Goal: Transaction & Acquisition: Purchase product/service

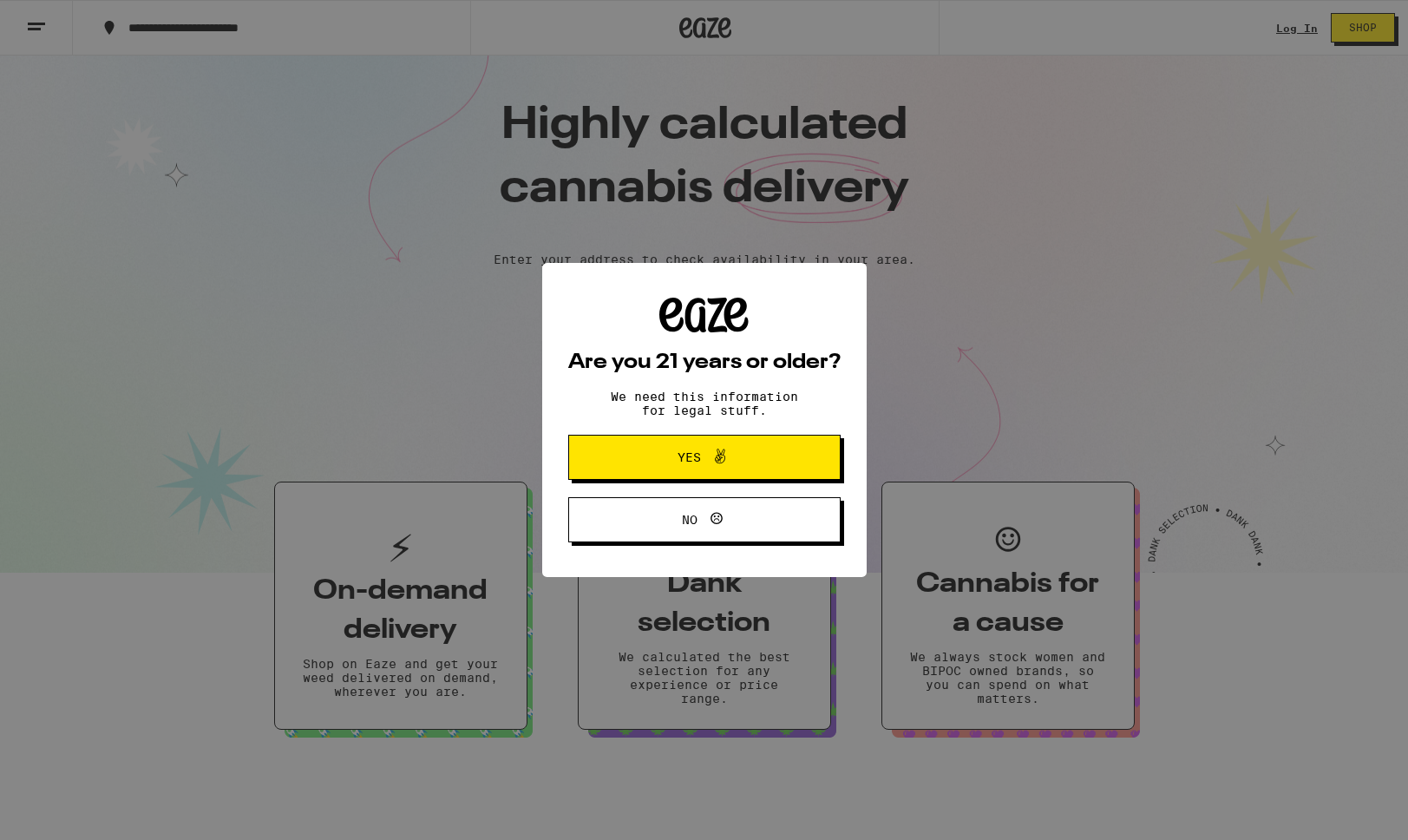
click at [1297, 28] on div "Are you 21 years or older? We need this information for legal stuff. Yes No" at bounding box center [704, 420] width 1408 height 840
click at [742, 456] on span "Yes" at bounding box center [704, 456] width 132 height 22
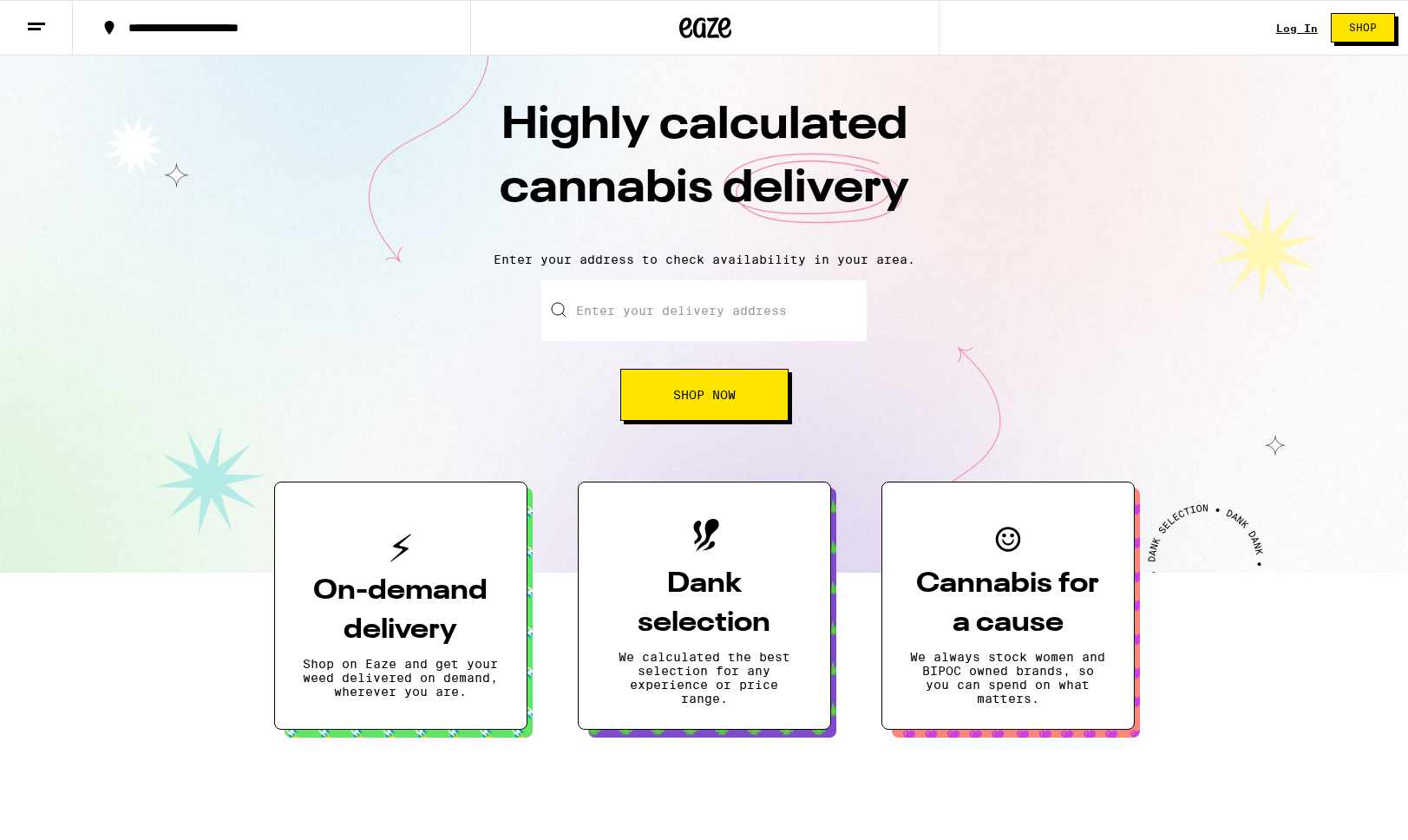
click at [1296, 31] on link "Log In" at bounding box center [1296, 28] width 41 height 12
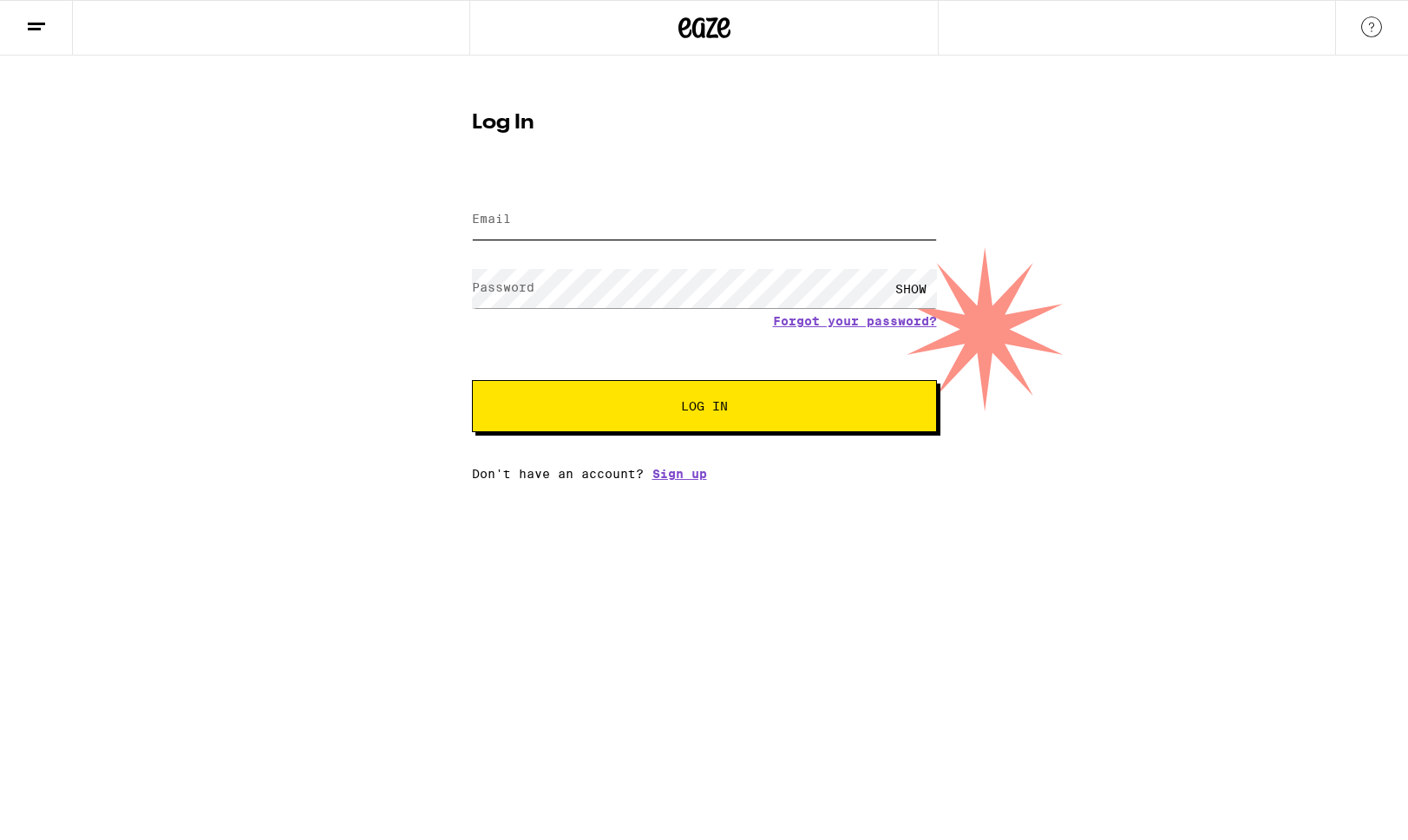
click at [708, 222] on input "Email" at bounding box center [704, 220] width 465 height 39
type input "[EMAIL_ADDRESS][DOMAIN_NAME]"
click at [515, 286] on label "Password" at bounding box center [502, 287] width 63 height 14
click at [472, 380] on button "Log In" at bounding box center [704, 406] width 465 height 52
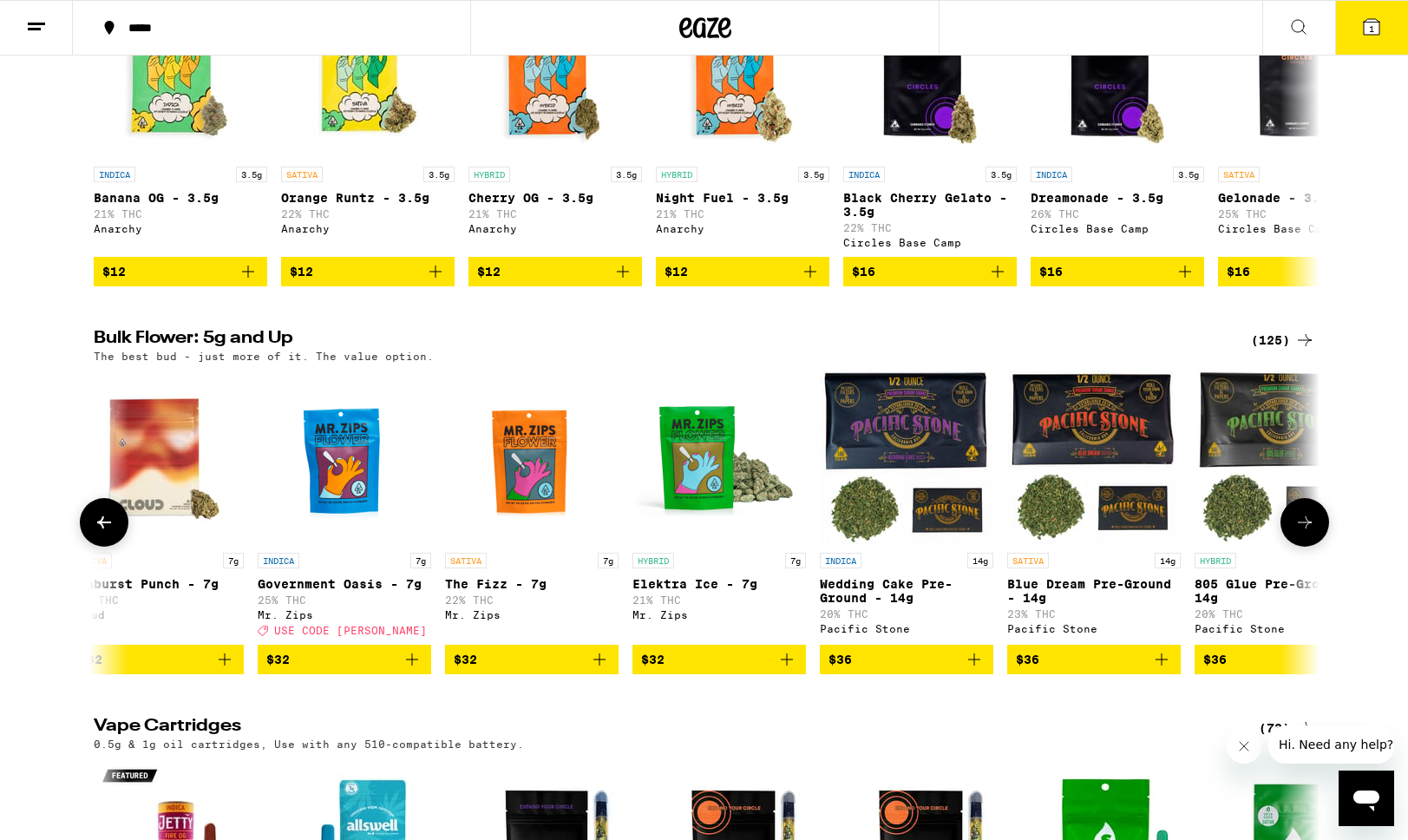
scroll to position [0, 2458]
click at [411, 665] on icon "Add to bag" at bounding box center [413, 659] width 13 height 13
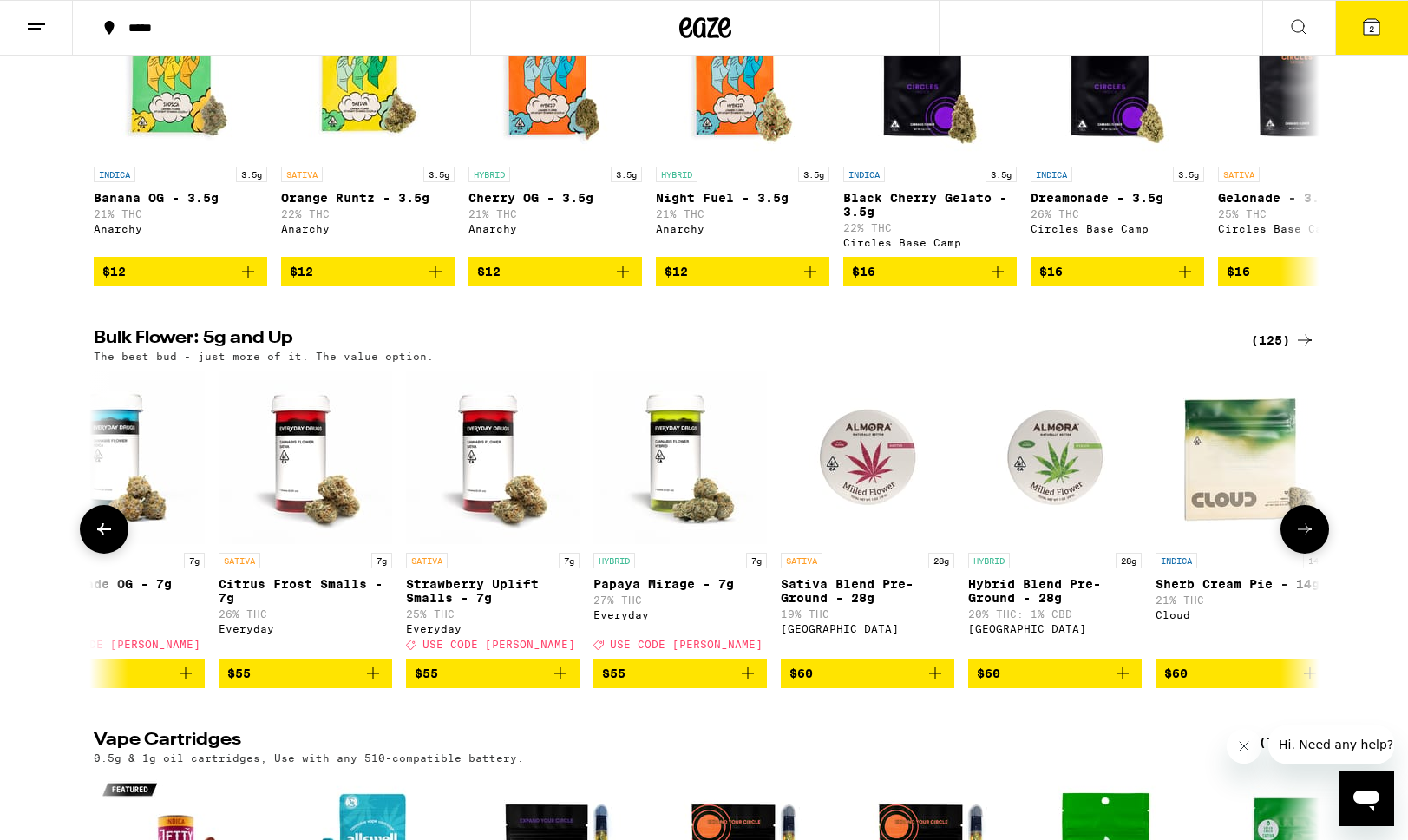
scroll to position [0, 10745]
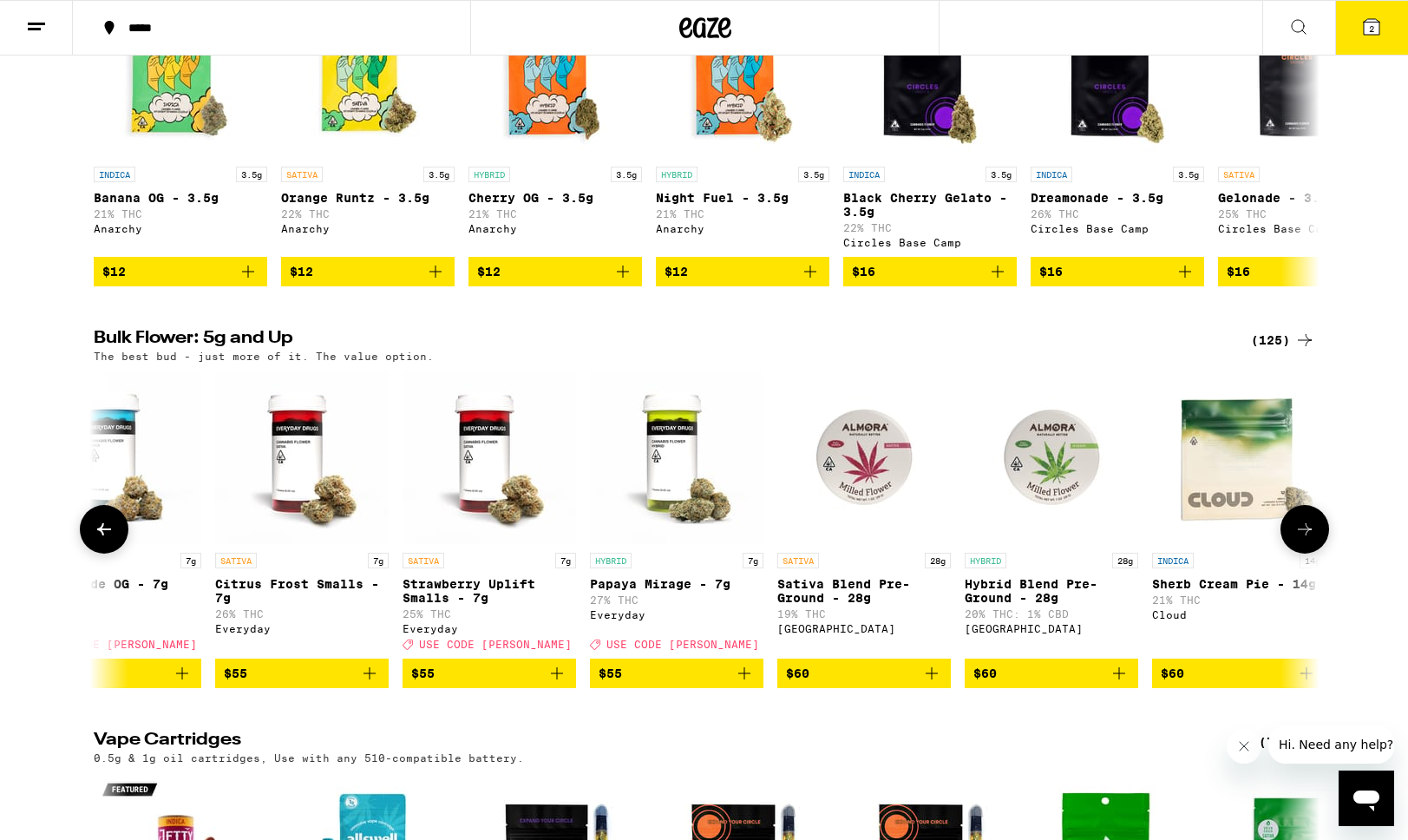
click at [743, 684] on icon "Add to bag" at bounding box center [745, 673] width 21 height 21
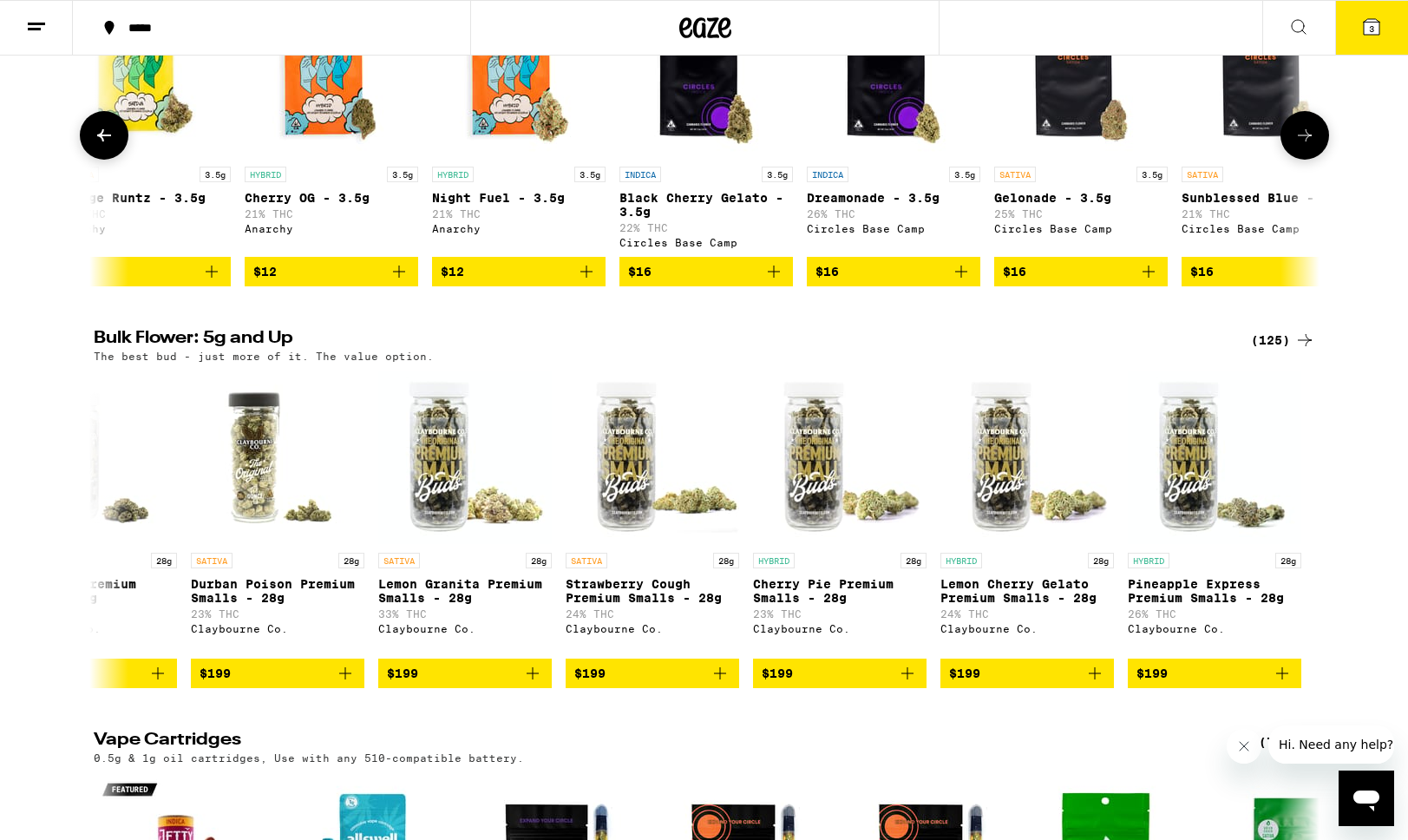
scroll to position [0, 230]
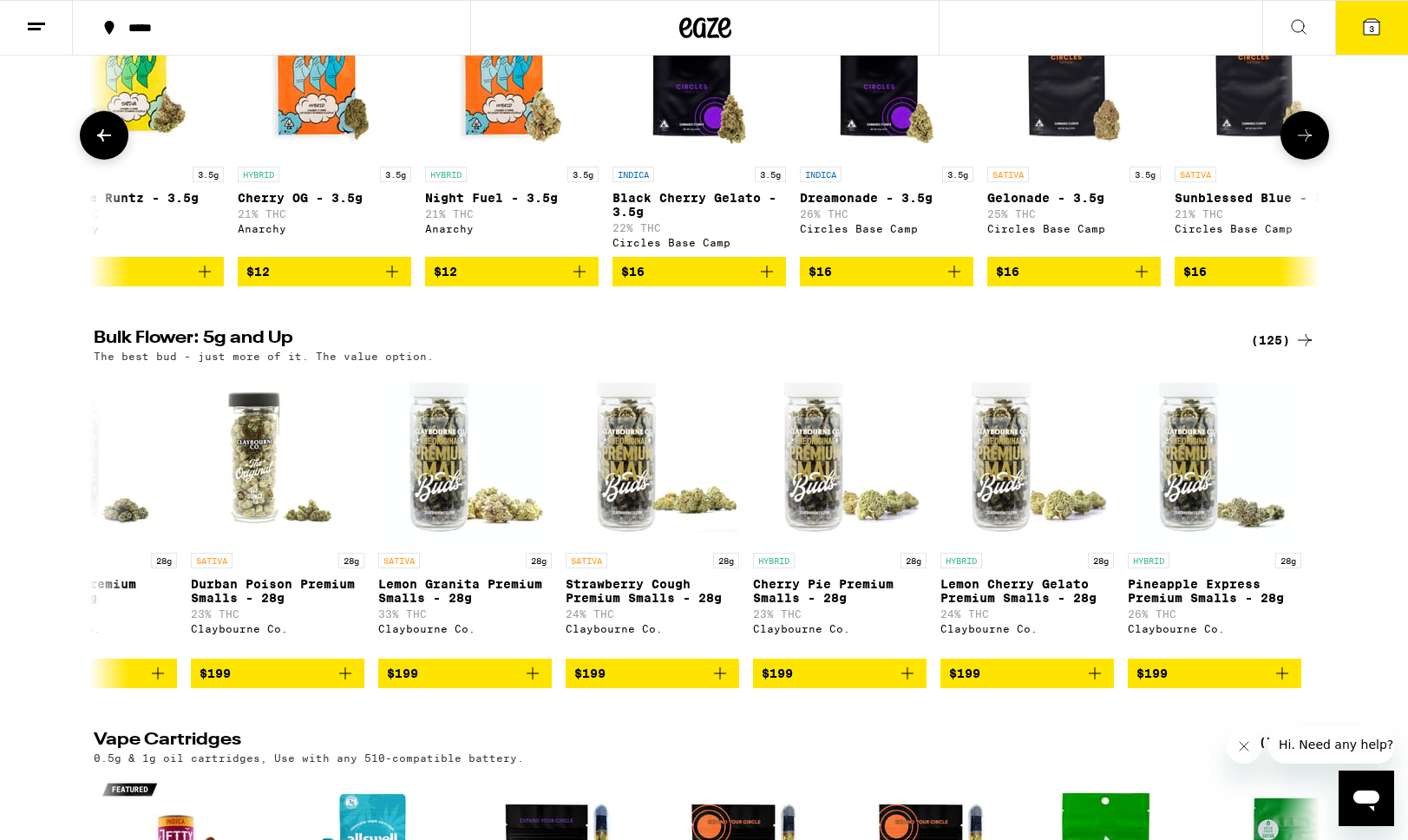
click at [582, 282] on icon "Add to bag" at bounding box center [580, 272] width 21 height 21
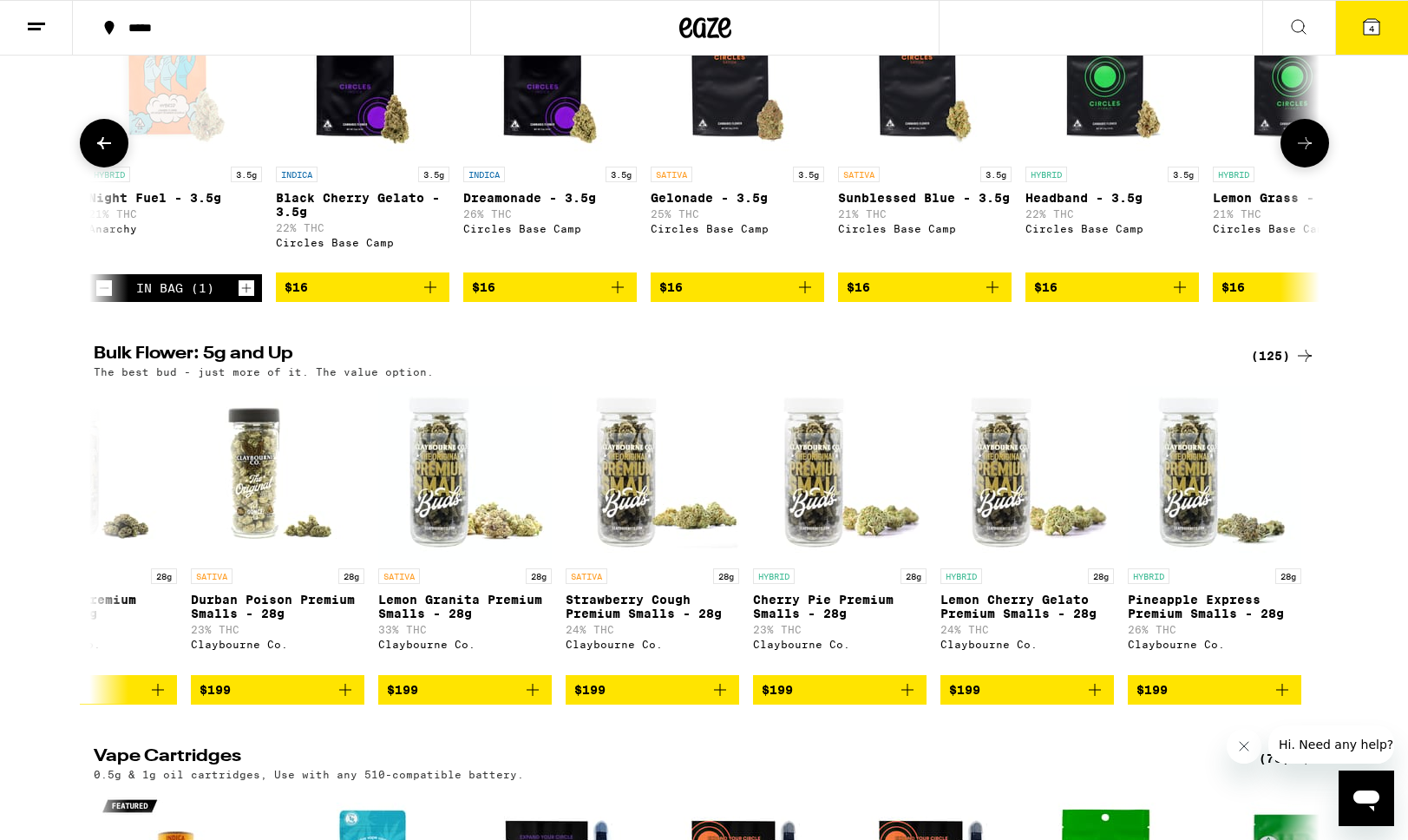
scroll to position [0, 568]
click at [621, 297] on icon "Add to bag" at bounding box center [617, 287] width 21 height 21
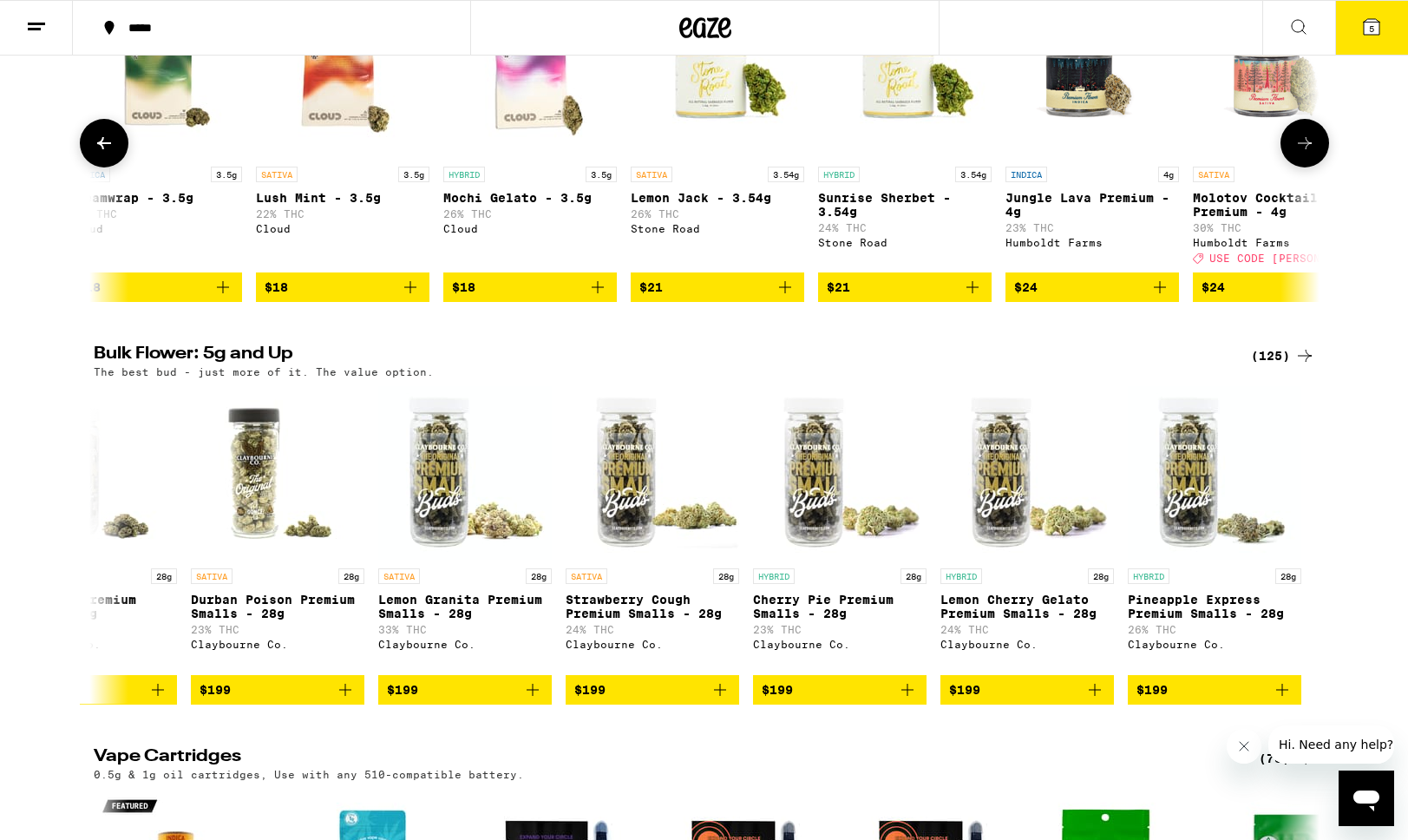
scroll to position [0, 1902]
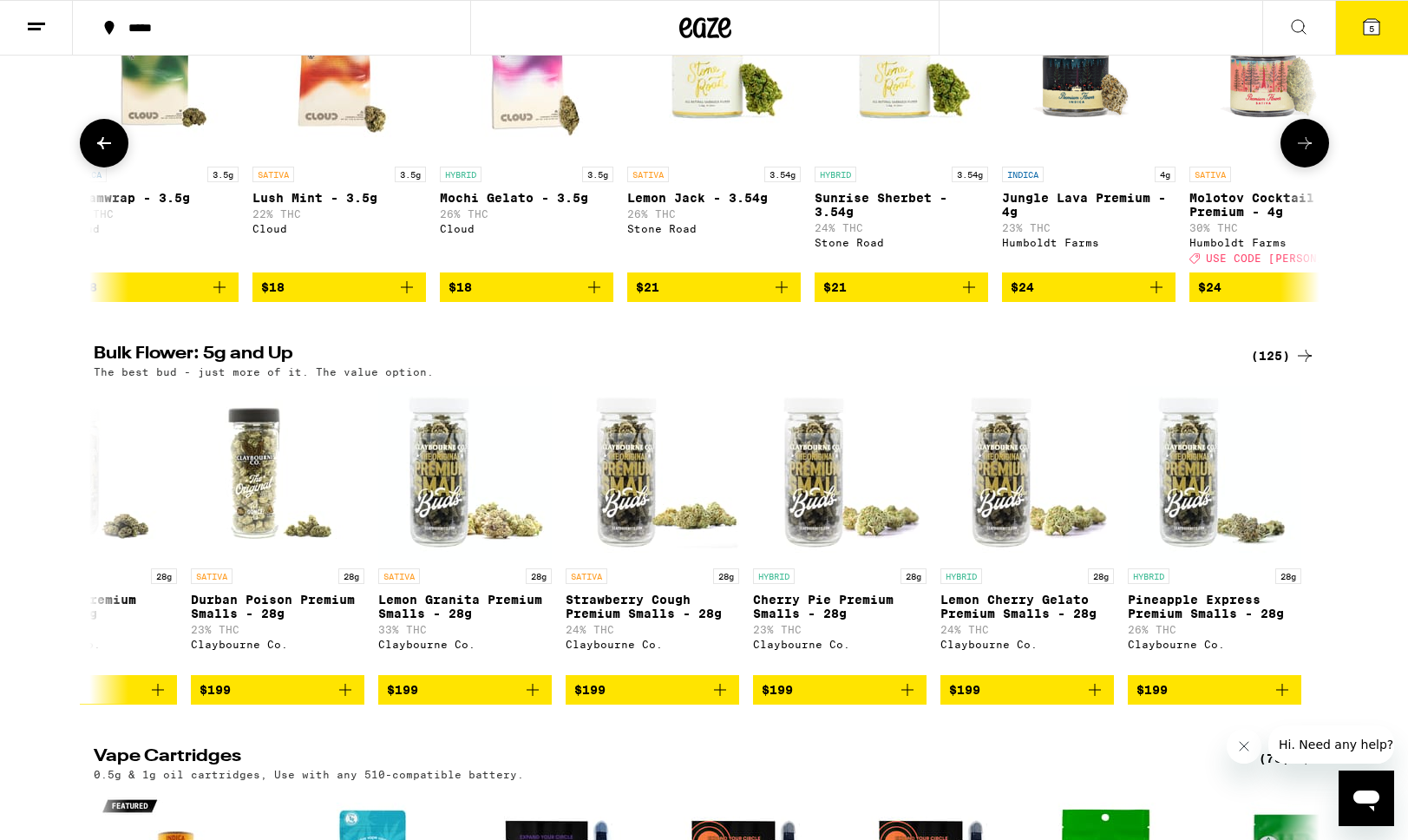
click at [597, 297] on icon "Add to bag" at bounding box center [594, 287] width 21 height 21
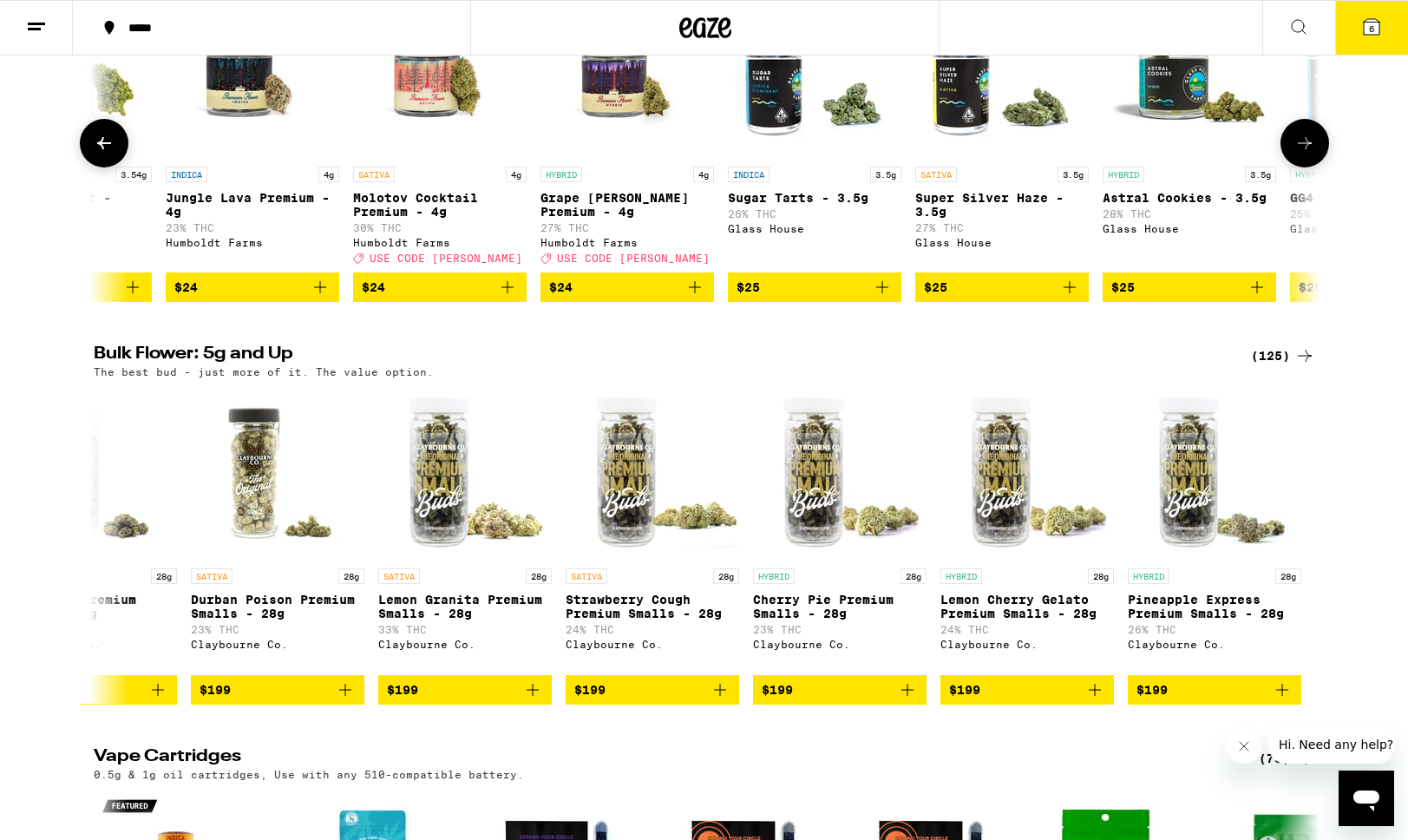
scroll to position [0, 2739]
click at [694, 297] on icon "Add to bag" at bounding box center [694, 287] width 21 height 21
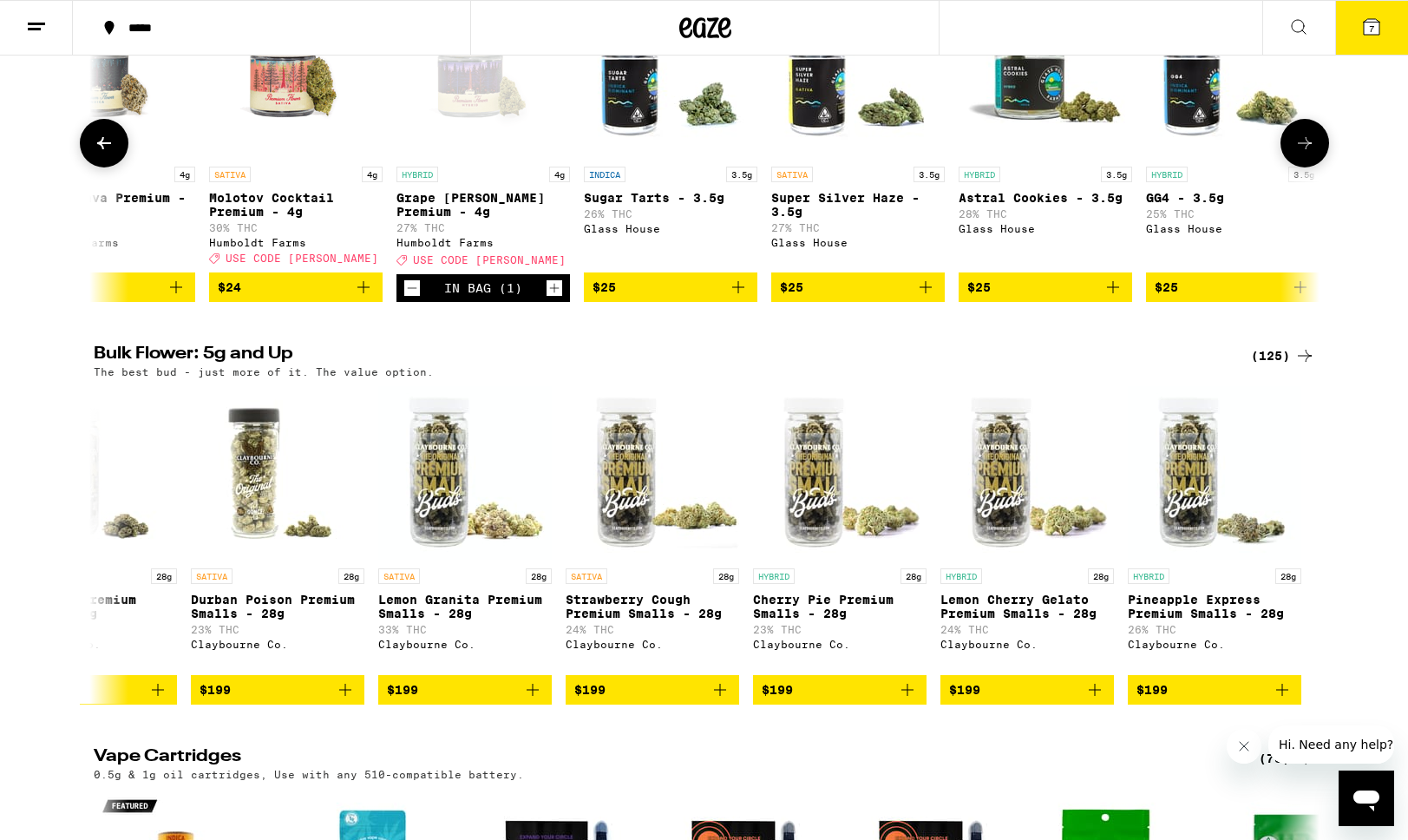
scroll to position [0, 2884]
click at [368, 297] on icon "Add to bag" at bounding box center [363, 287] width 21 height 21
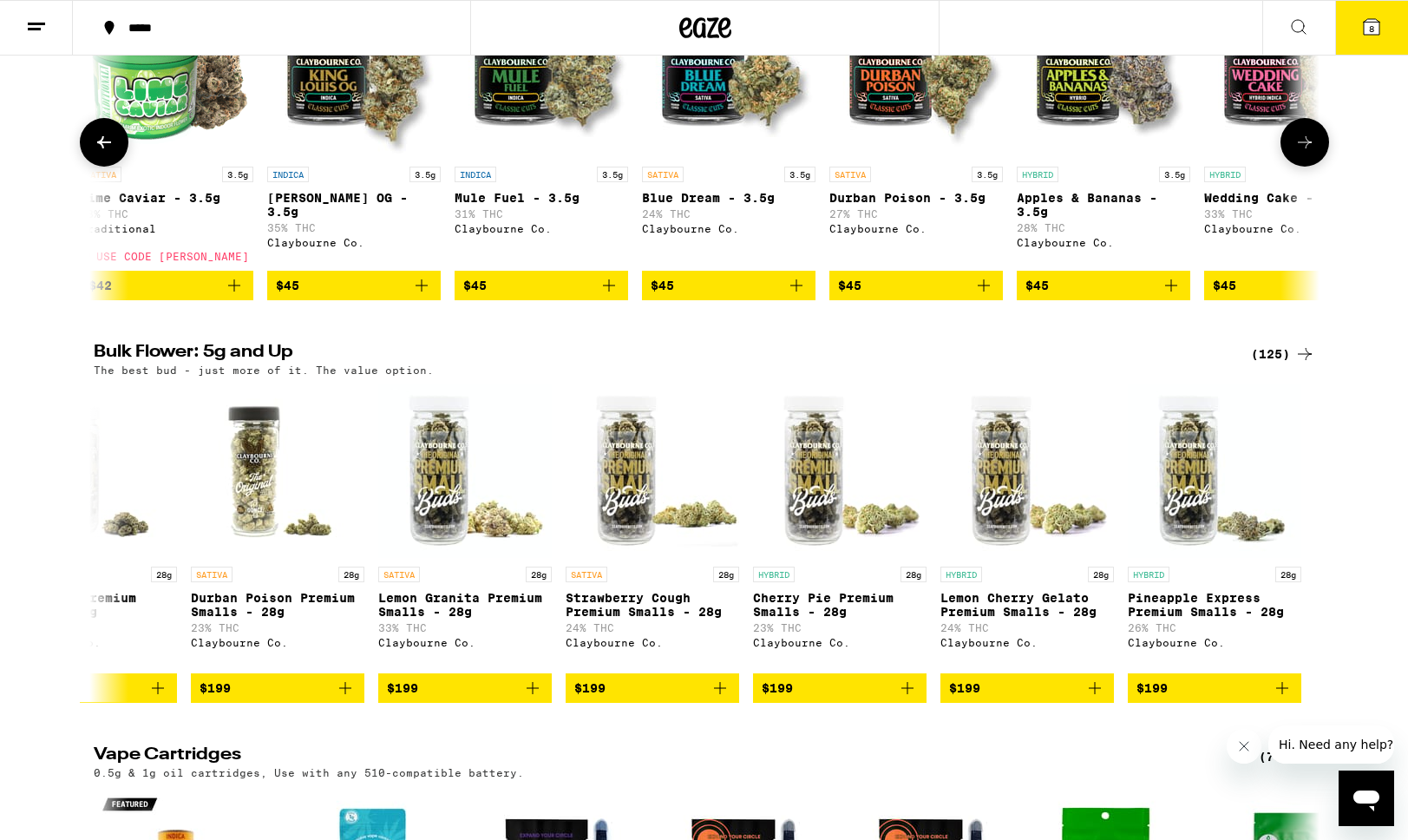
scroll to position [0, 6198]
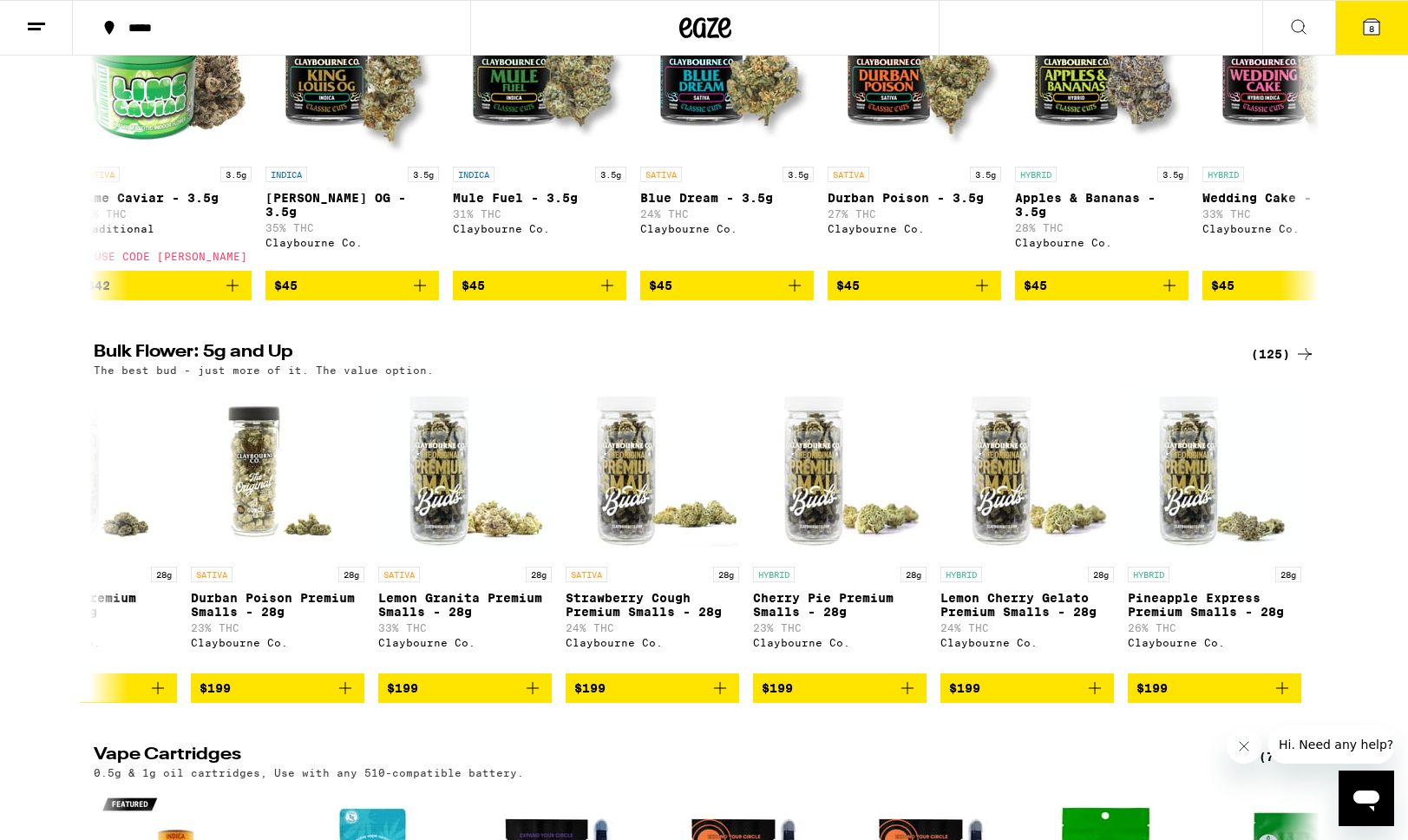
click at [1371, 38] on button "8" at bounding box center [1371, 28] width 73 height 54
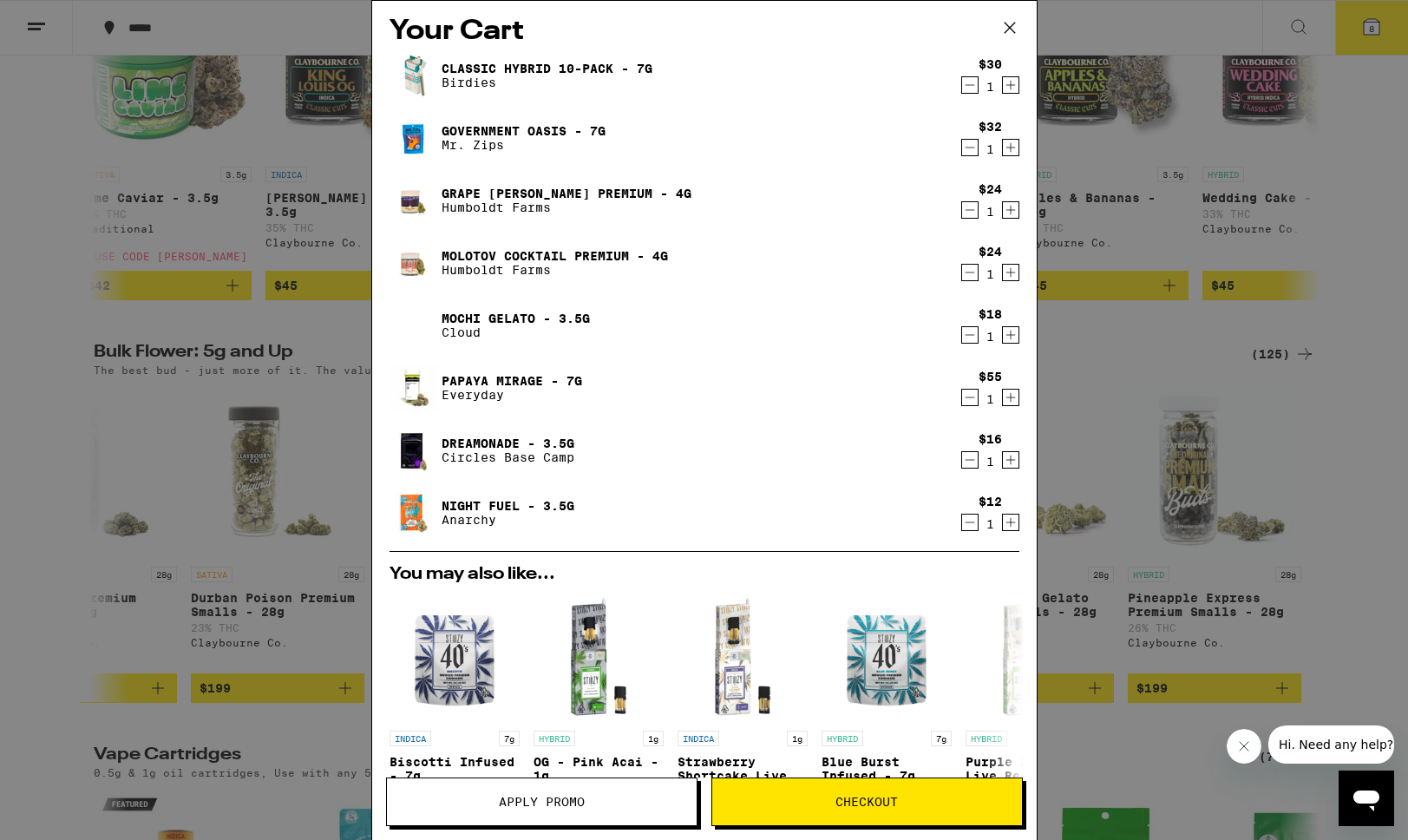
scroll to position [8, 0]
click at [966, 395] on icon "Decrement" at bounding box center [969, 395] width 10 height 0
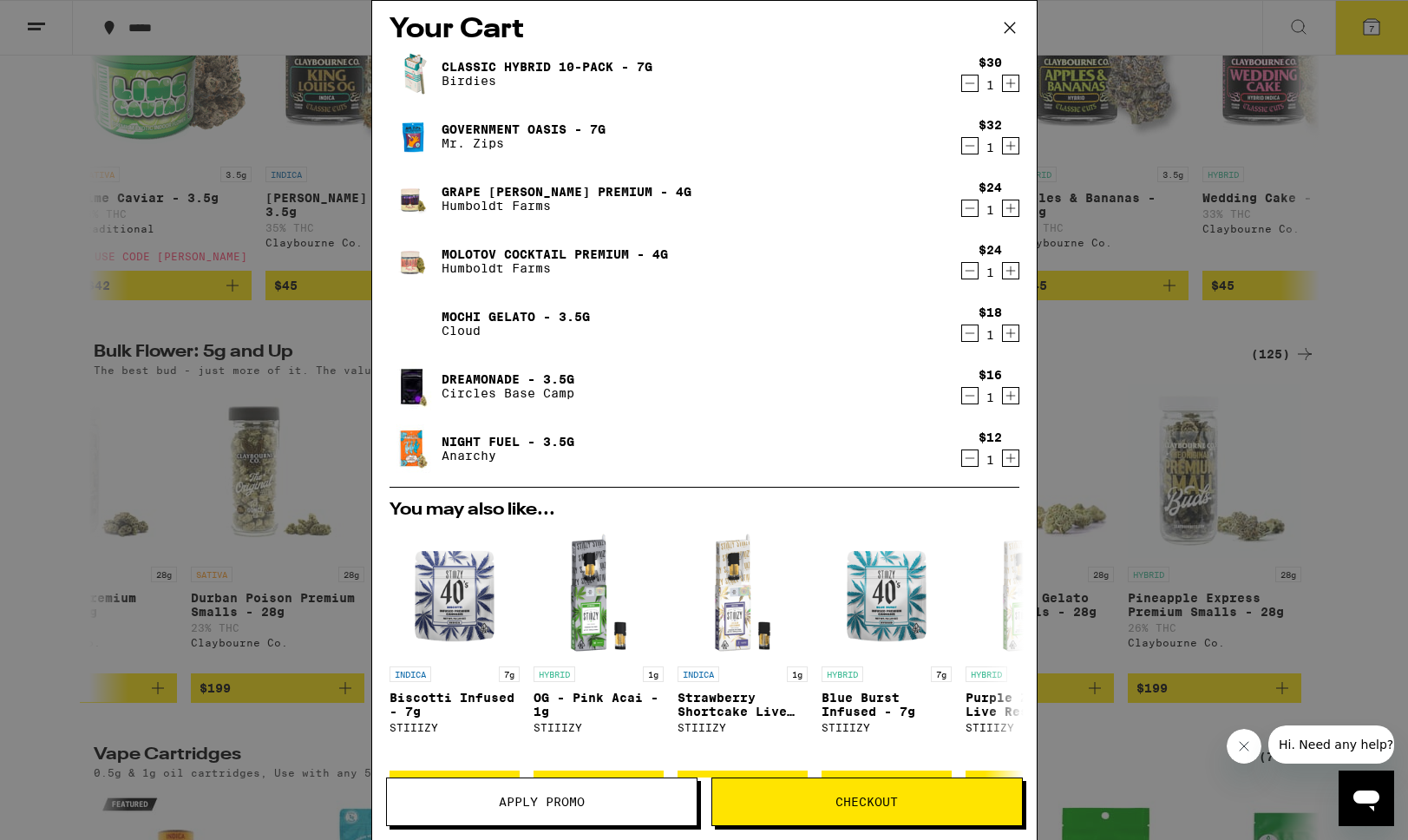
click at [965, 84] on icon "Decrement" at bounding box center [969, 84] width 15 height 21
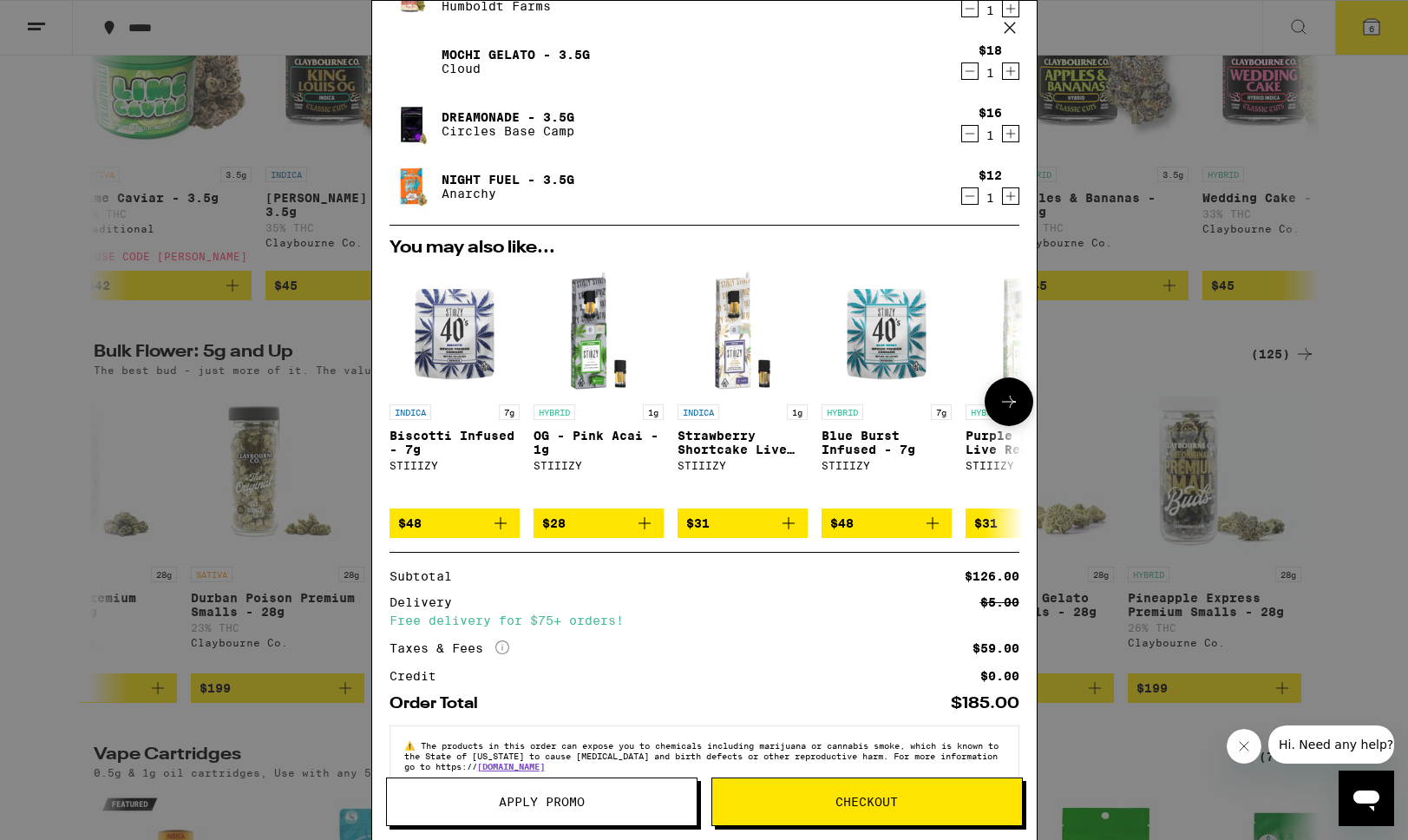
scroll to position [239, 0]
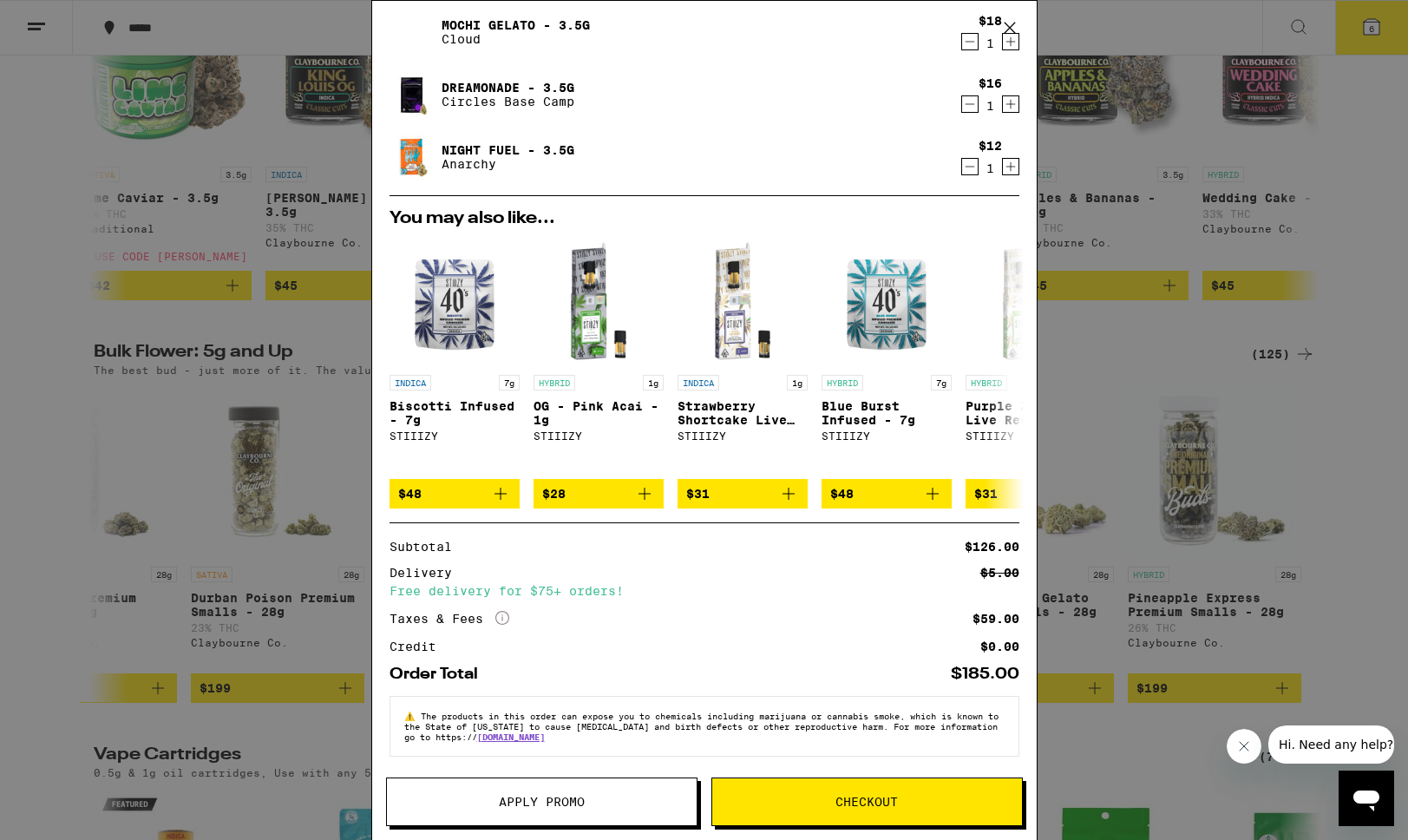
click at [503, 798] on span "Apply Promo" at bounding box center [541, 801] width 86 height 13
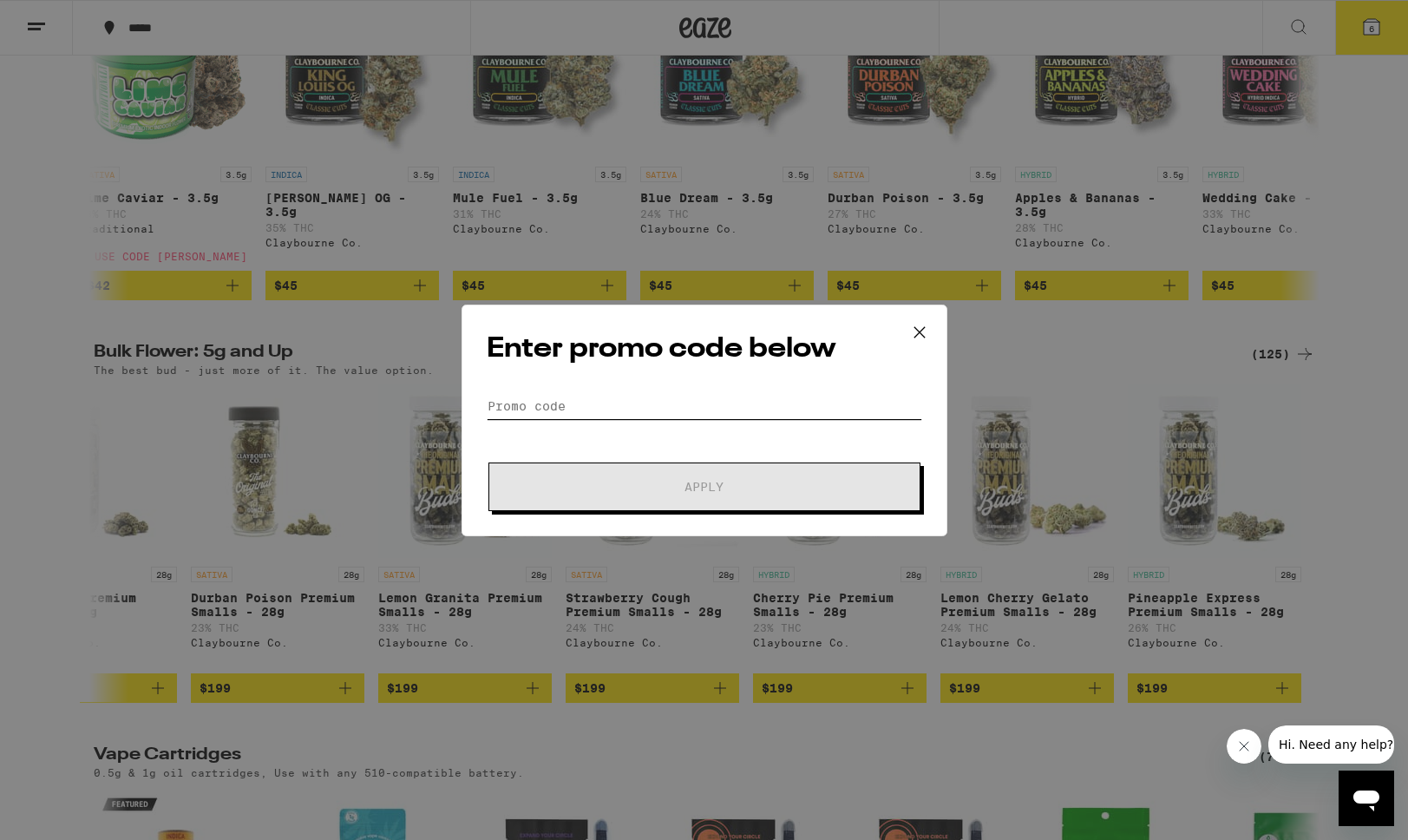
click at [557, 406] on input "Promo Code" at bounding box center [705, 405] width 436 height 26
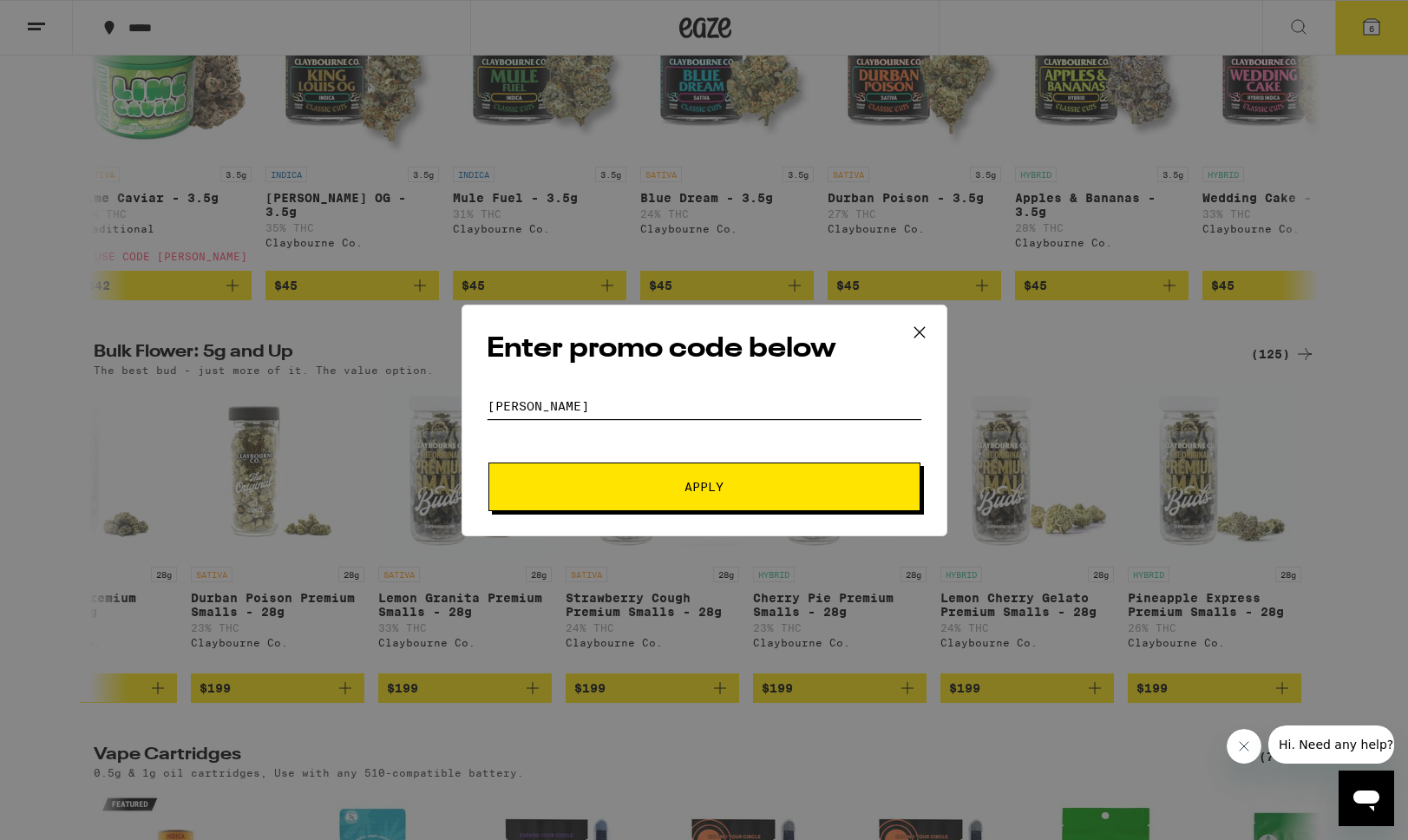
type input "[PERSON_NAME]"
click at [488, 462] on button "Apply" at bounding box center [704, 486] width 432 height 48
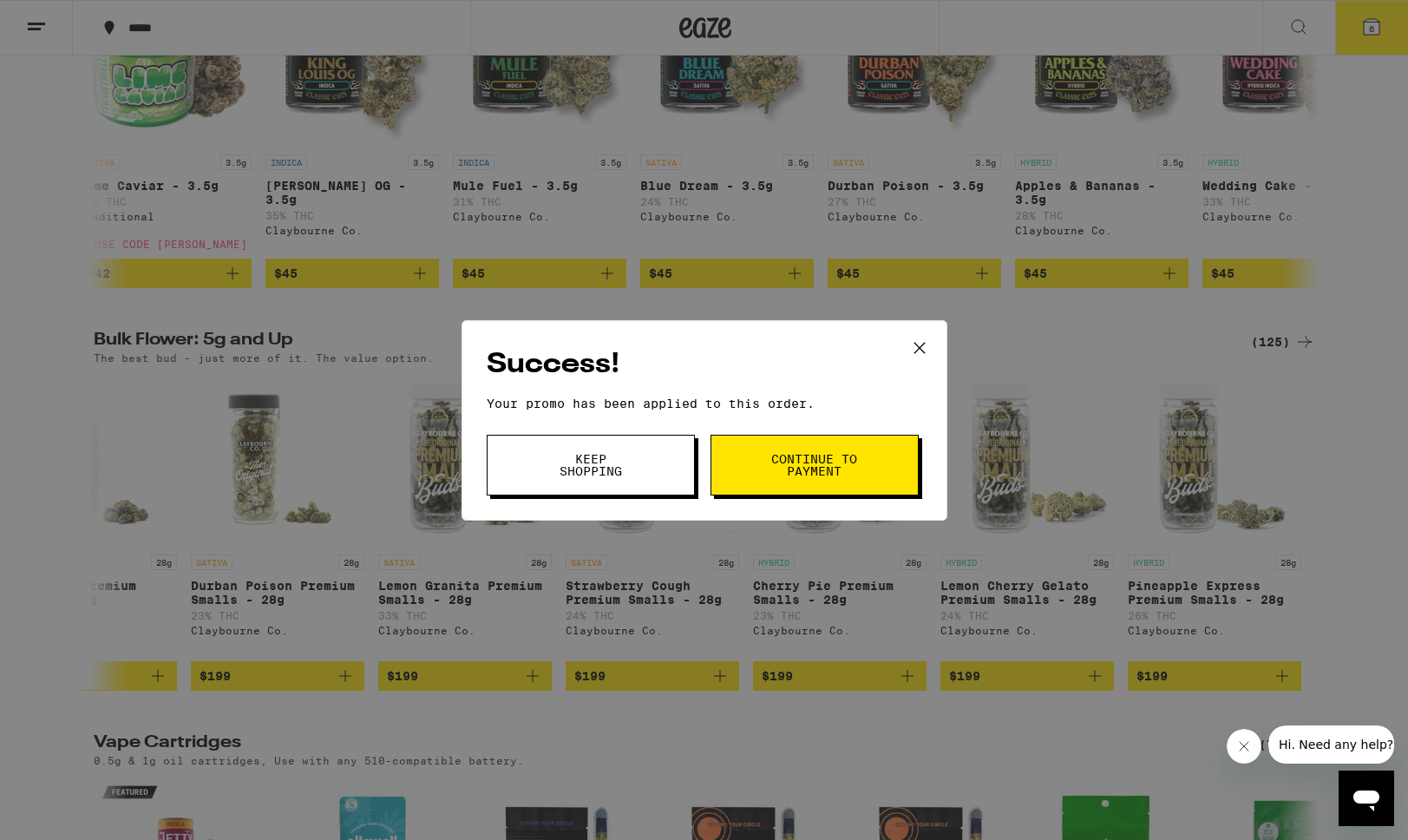
scroll to position [1929, 0]
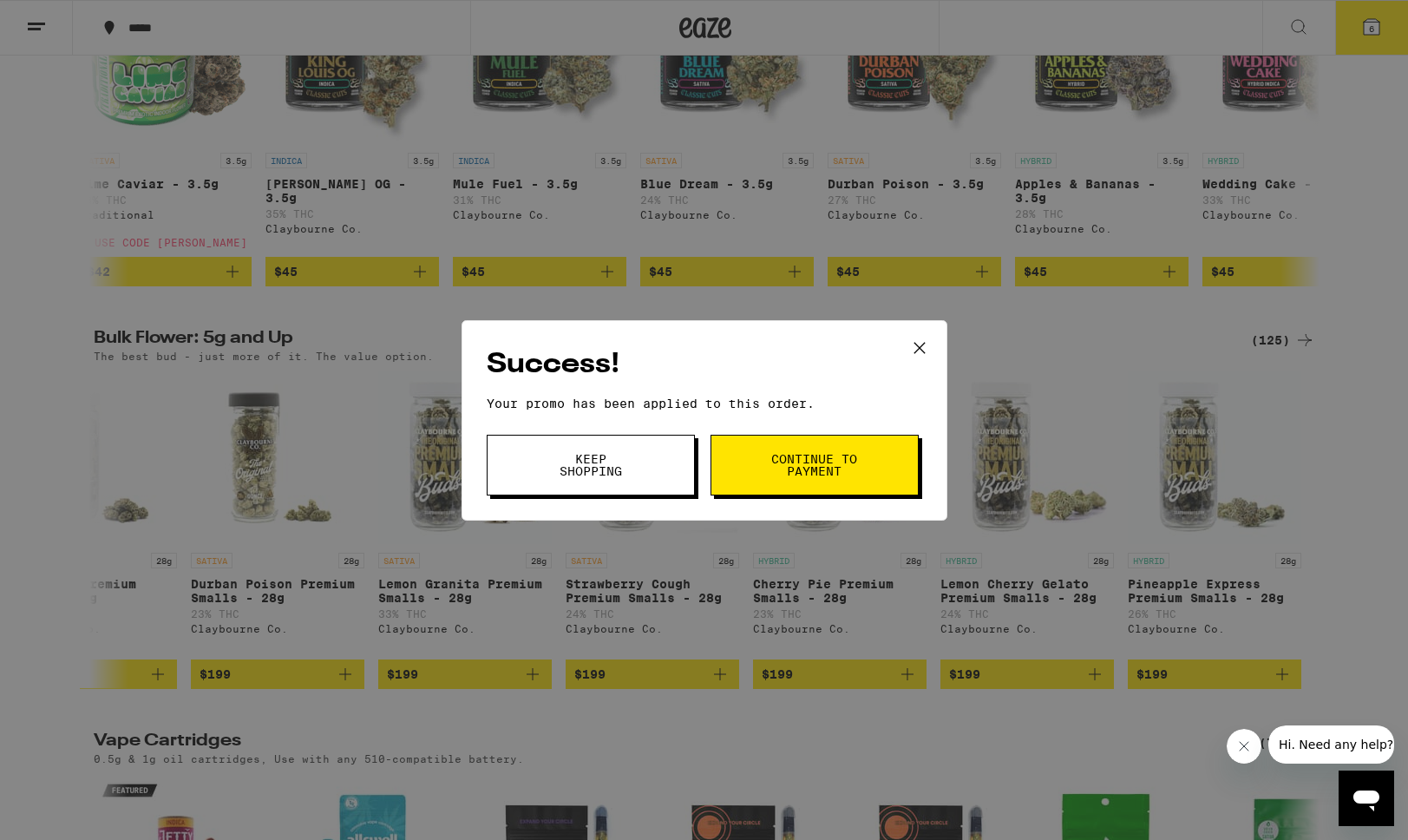
click at [752, 464] on button "Continue to payment" at bounding box center [815, 465] width 208 height 61
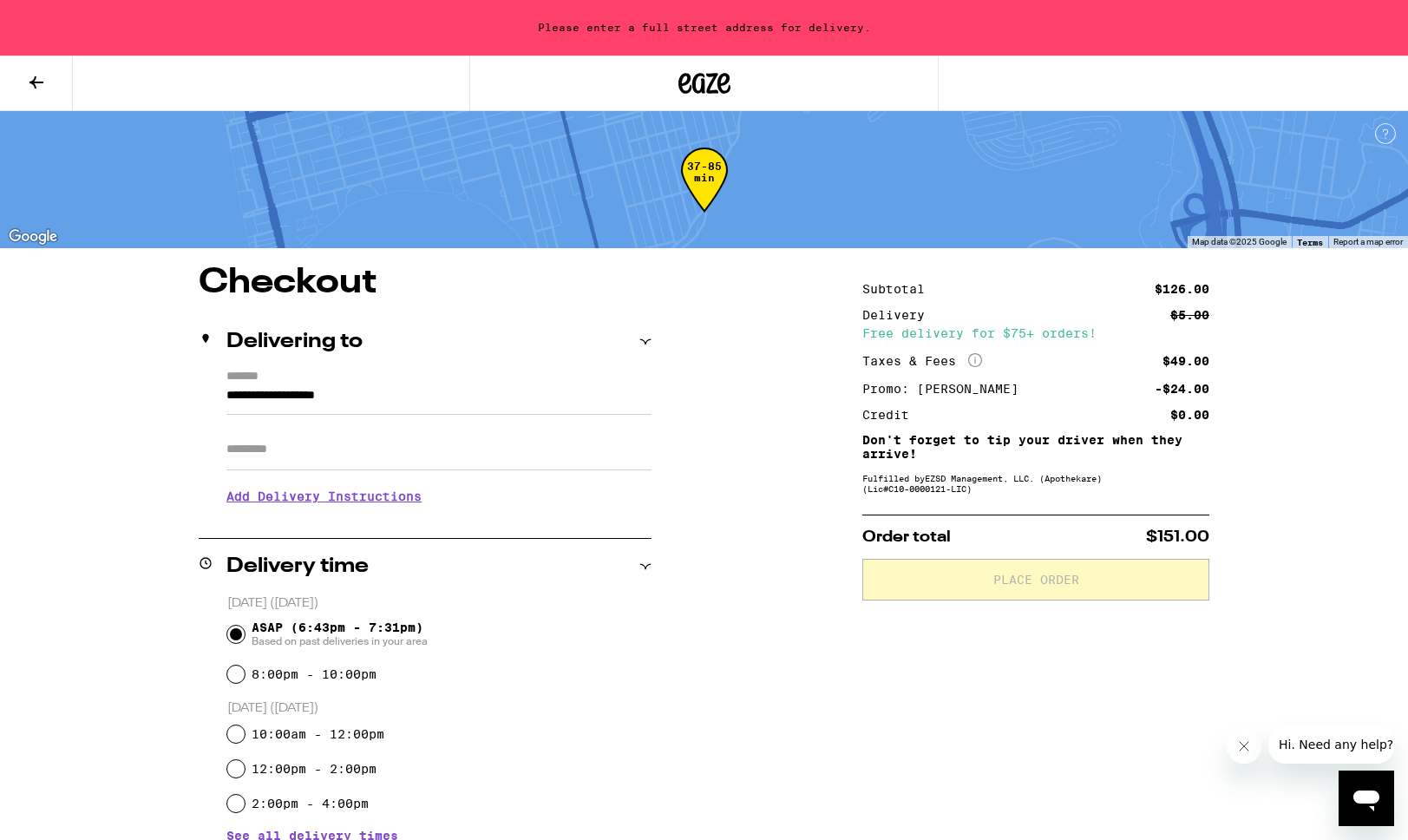
click at [26, 76] on icon at bounding box center [37, 83] width 21 height 21
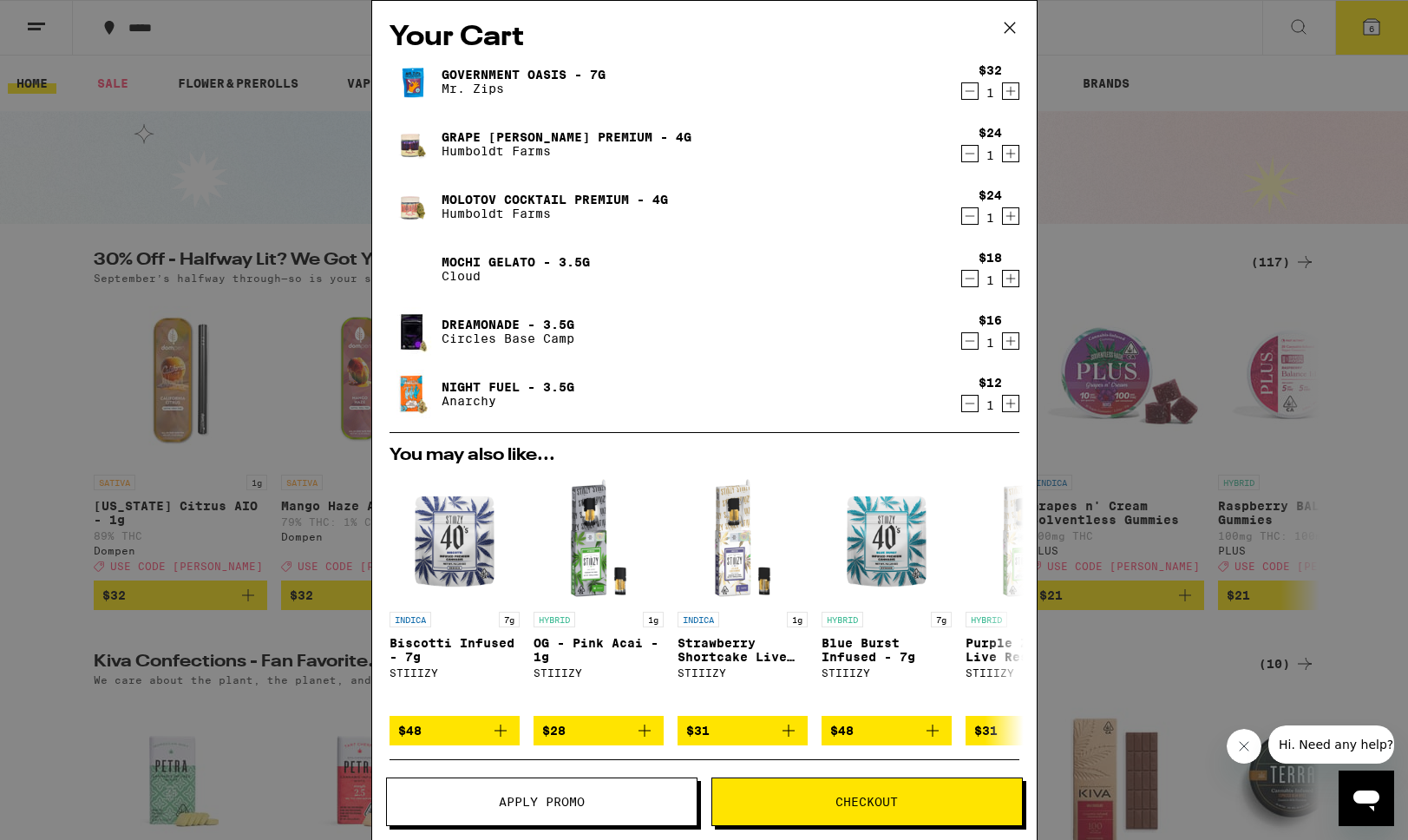
click at [975, 93] on icon "Decrement" at bounding box center [969, 92] width 15 height 21
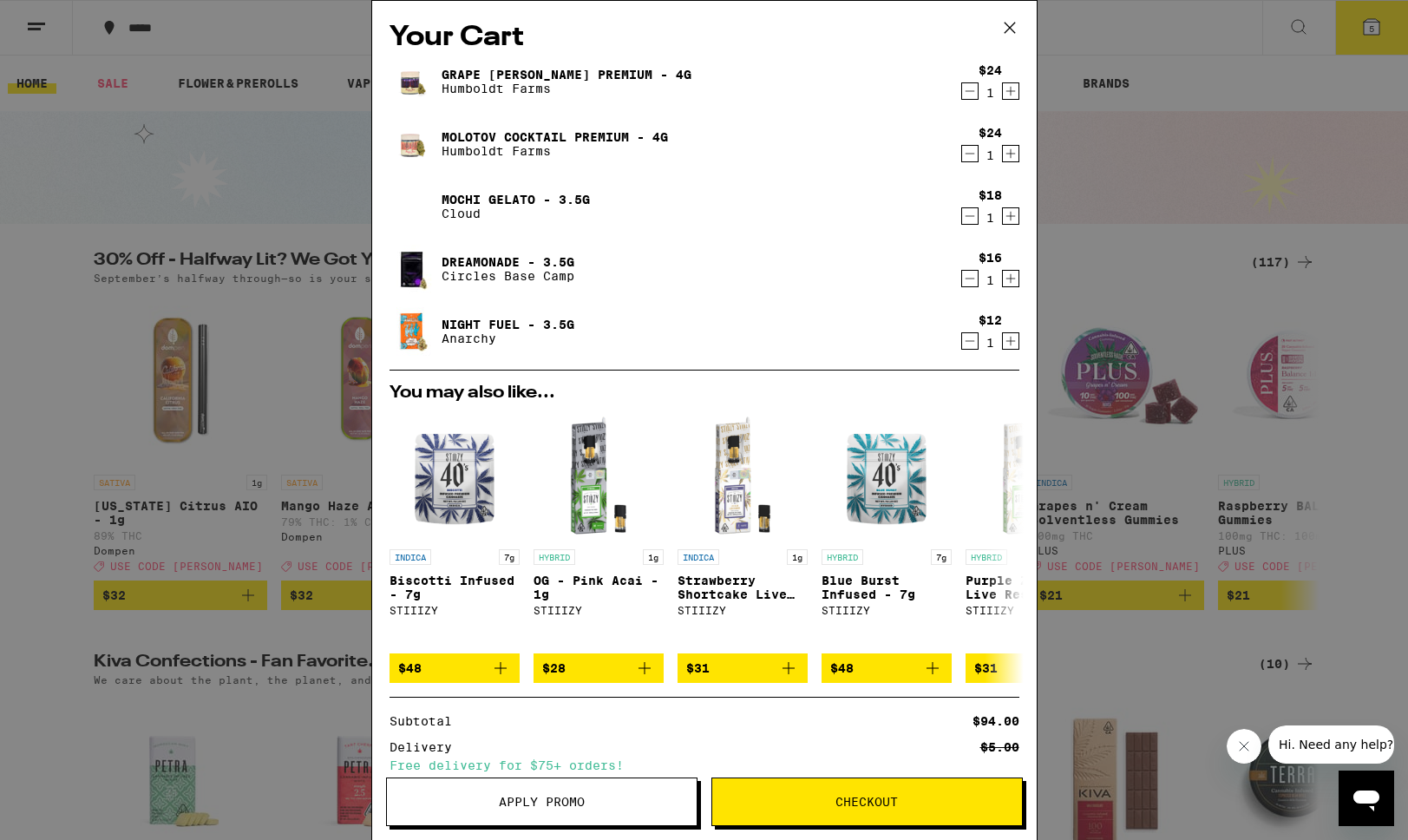
click at [532, 68] on link "Grape [PERSON_NAME] Premium - 4g" at bounding box center [566, 74] width 250 height 14
click at [583, 131] on link "Molotov Cocktail Premium - 4g" at bounding box center [555, 137] width 227 height 14
click at [497, 195] on link "Mochi Gelato - 3.5g" at bounding box center [516, 200] width 149 height 14
click at [965, 219] on icon "Decrement" at bounding box center [969, 216] width 15 height 21
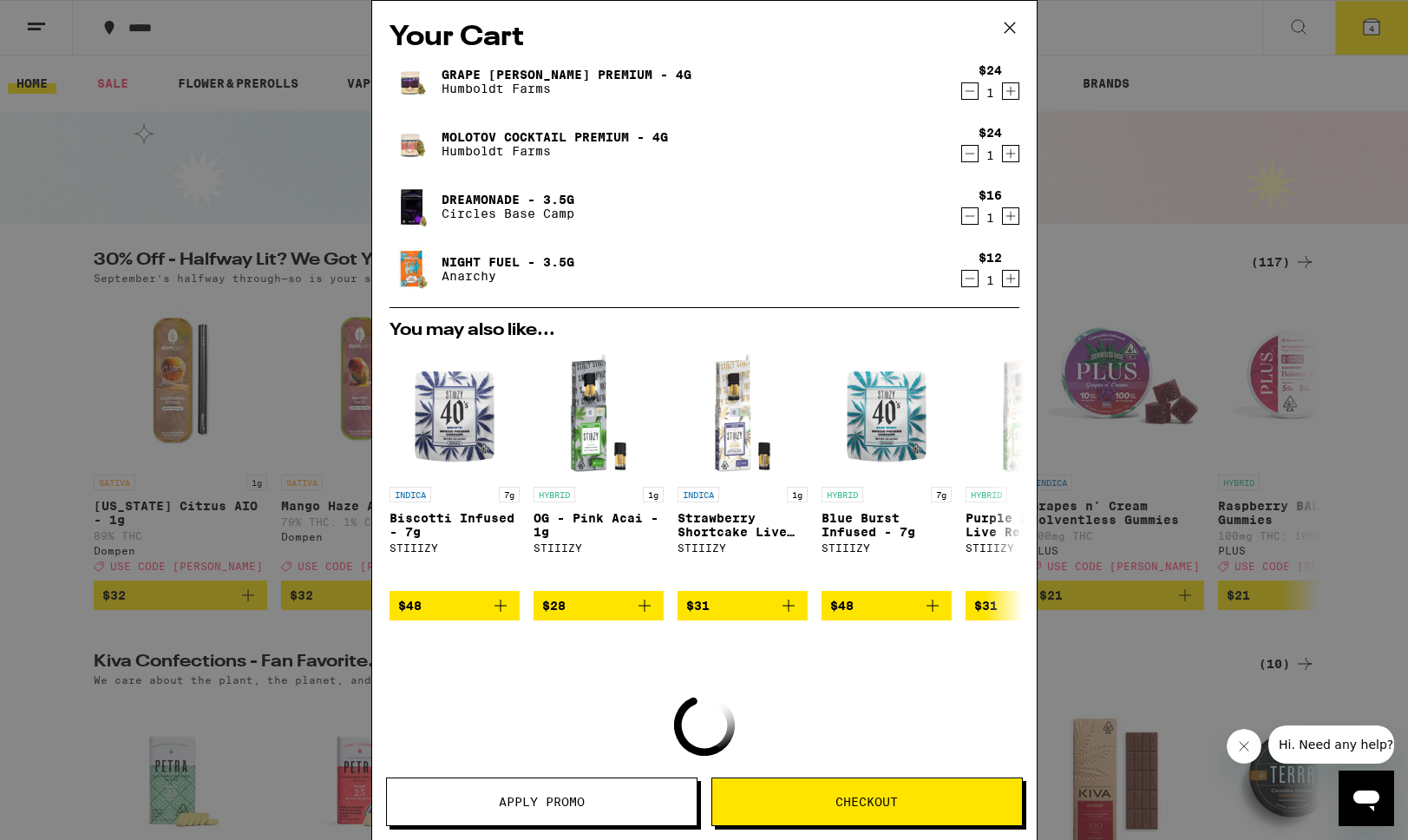
click at [463, 197] on link "Dreamonade - 3.5g" at bounding box center [508, 200] width 133 height 14
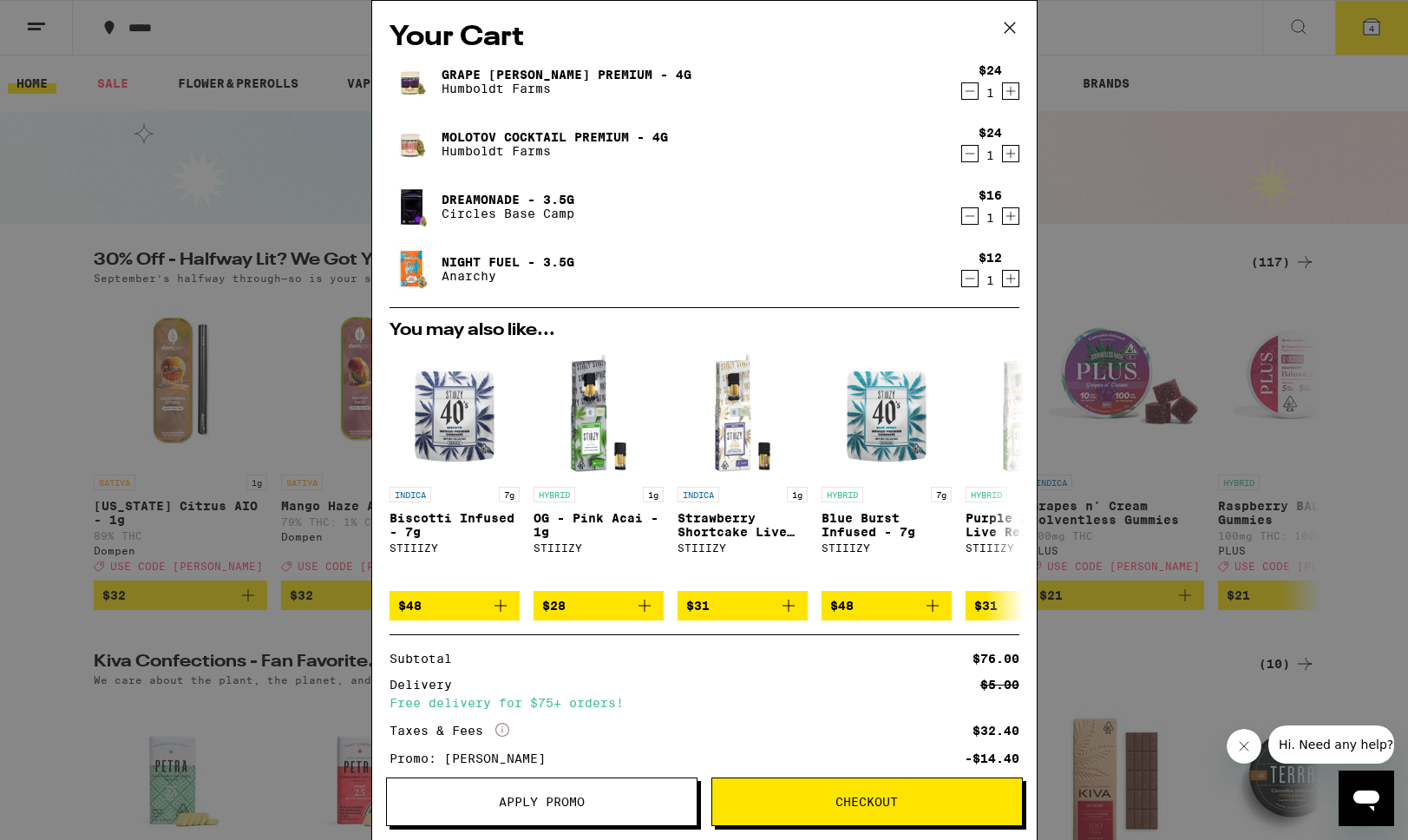
click at [969, 215] on icon "Decrement" at bounding box center [969, 216] width 15 height 21
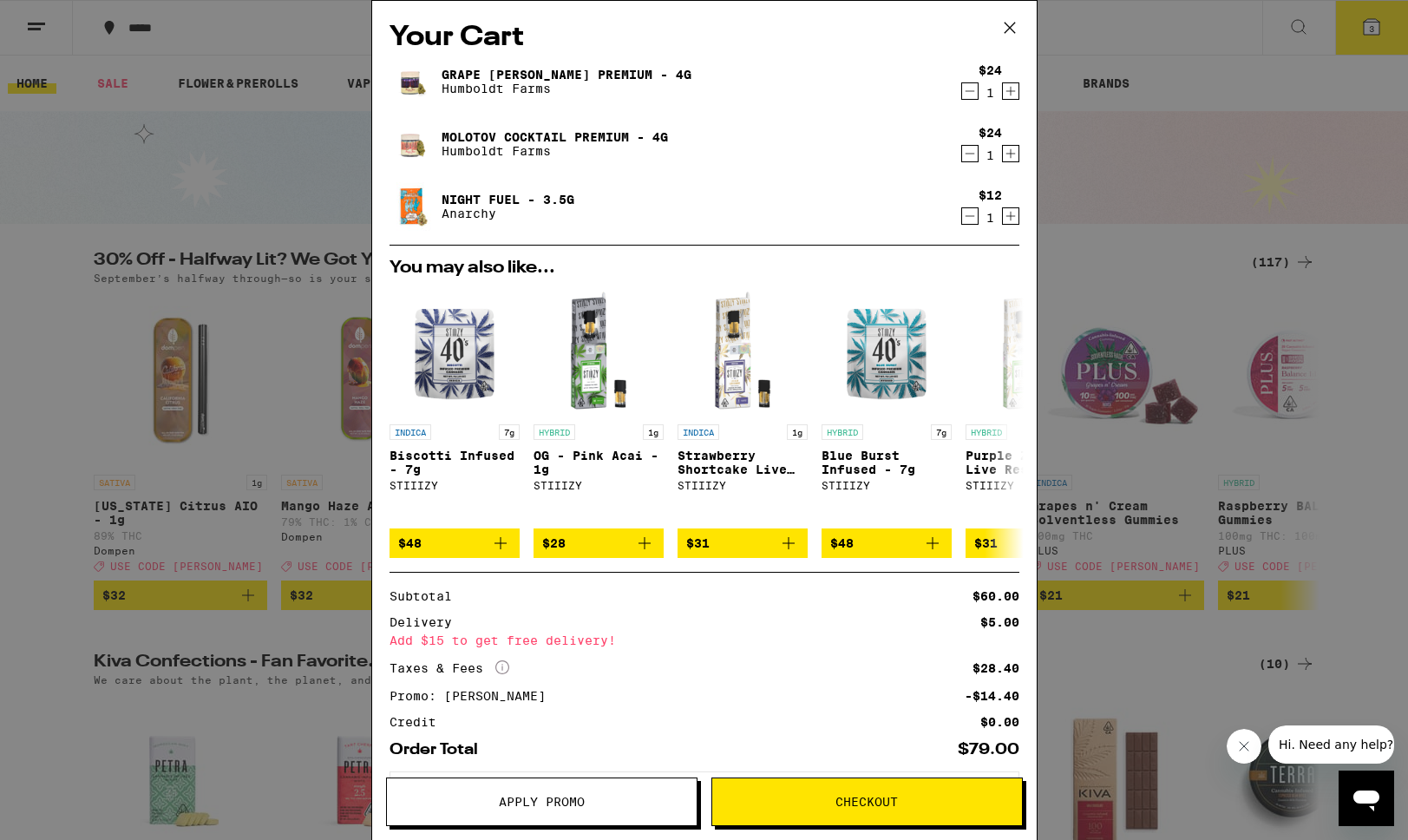
click at [520, 195] on link "Night Fuel - 3.5g" at bounding box center [508, 200] width 133 height 14
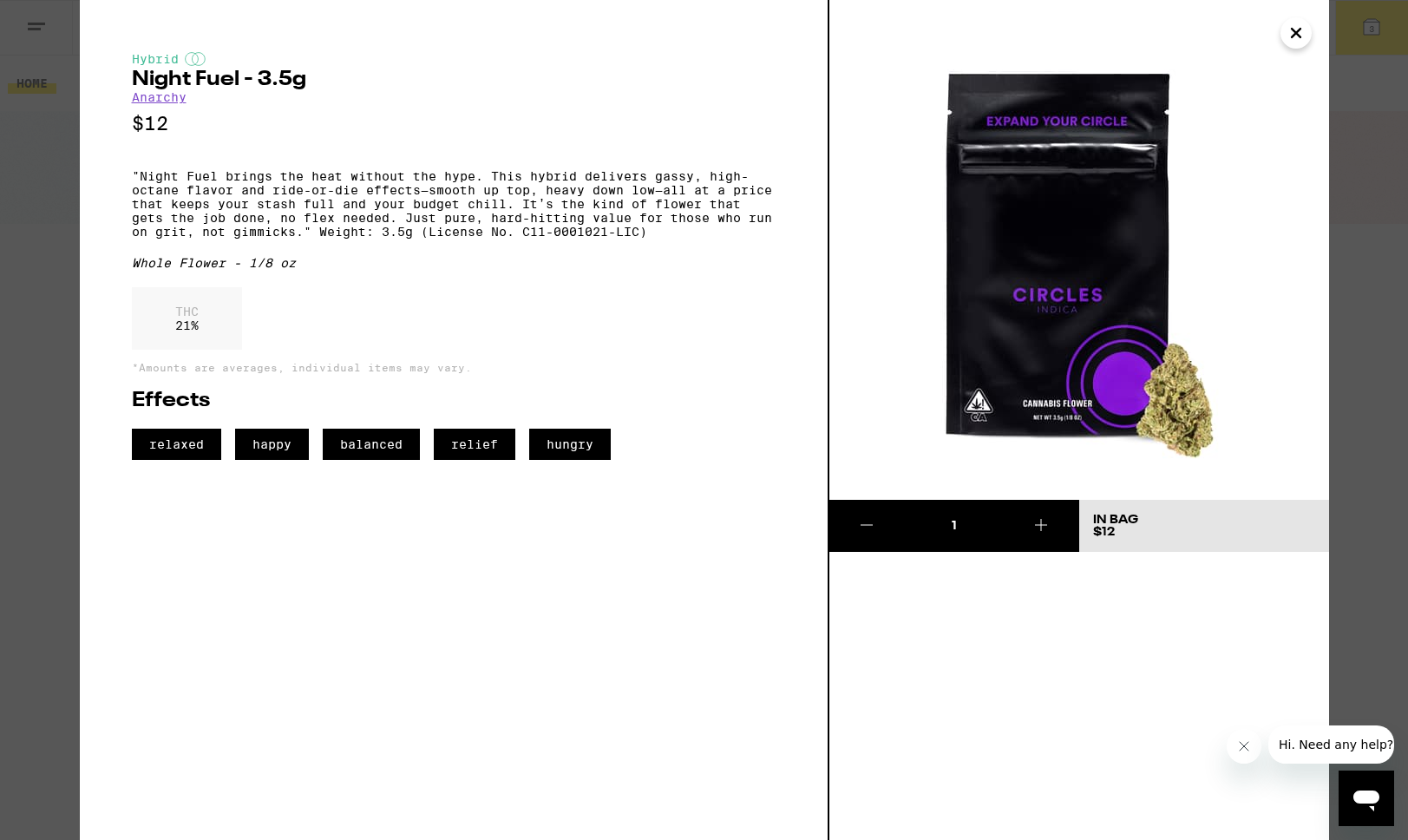
click at [1294, 36] on icon "Close" at bounding box center [1296, 33] width 21 height 26
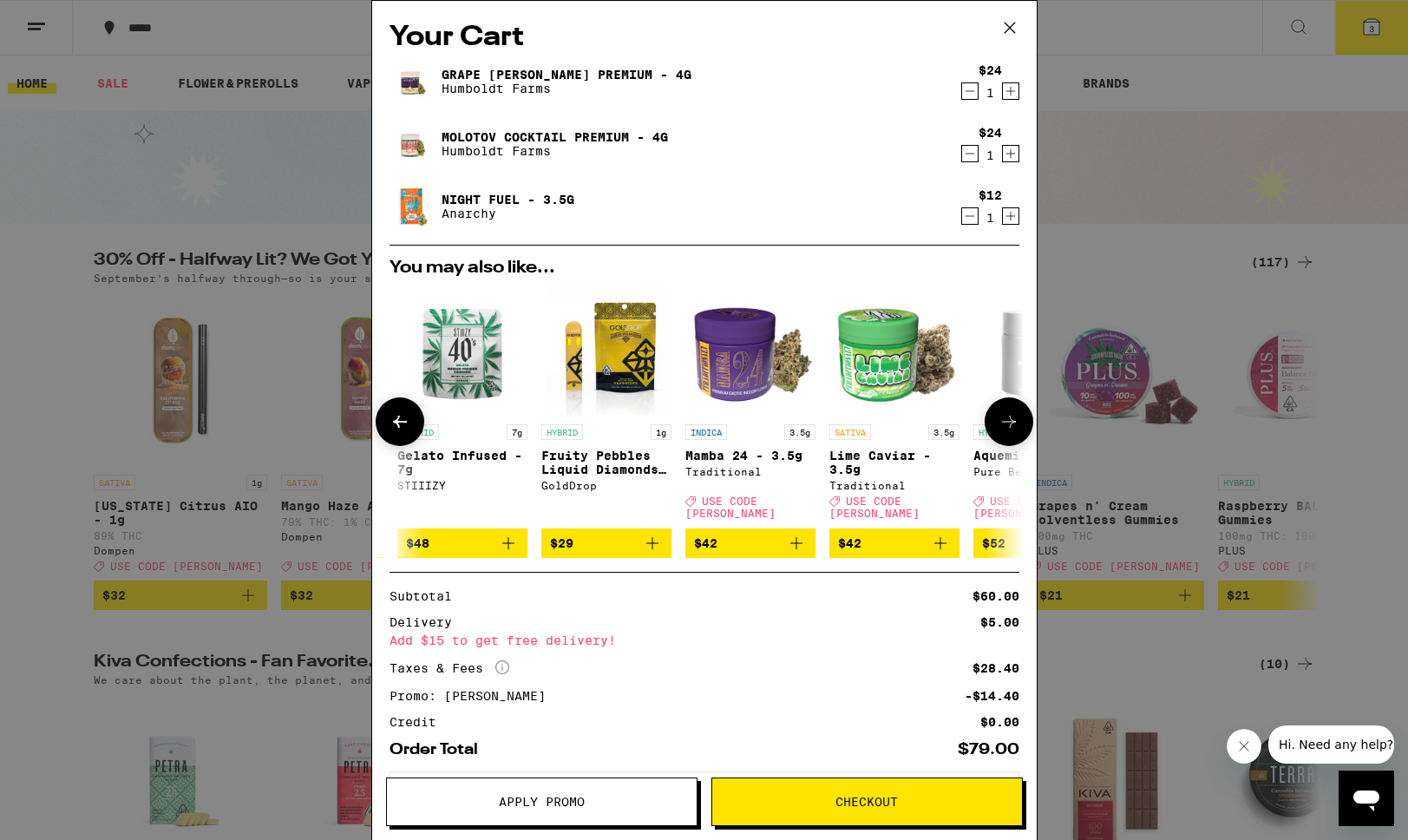
scroll to position [0, 713]
click at [44, 399] on div "Your Cart Grape [PERSON_NAME] Premium - 4g Humboldt Farms $24 1 Molotov Cocktai…" at bounding box center [704, 420] width 1408 height 840
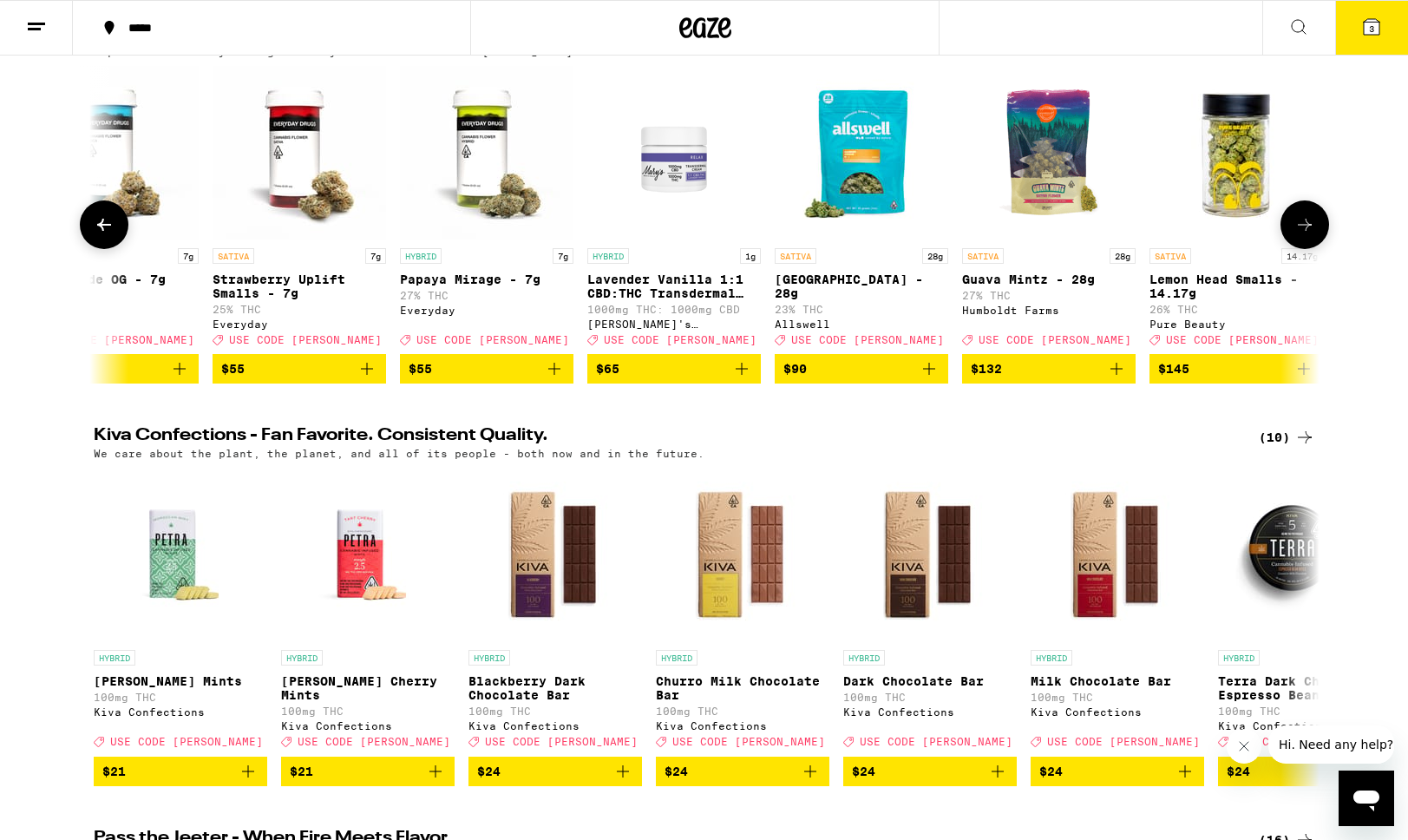
scroll to position [0, 20700]
